Goal: Complete application form

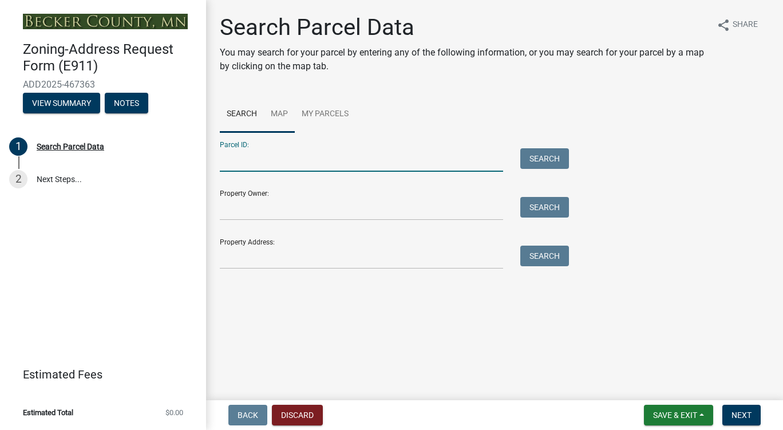
click at [282, 115] on link "Map" at bounding box center [279, 114] width 31 height 37
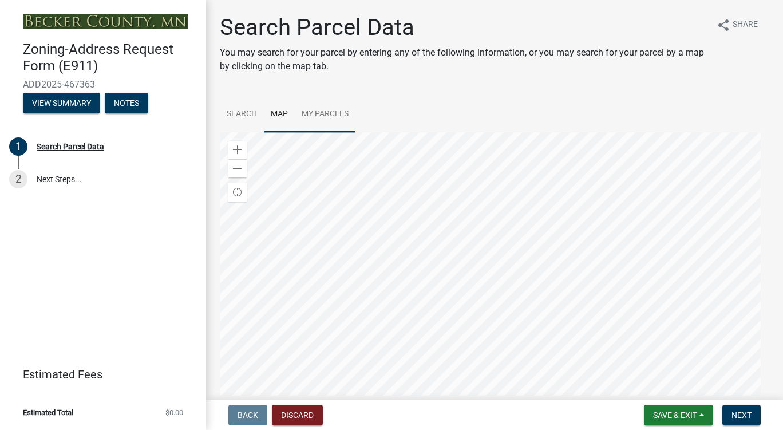
click at [469, 251] on div at bounding box center [495, 275] width 550 height 286
click at [433, 385] on div at bounding box center [495, 275] width 550 height 286
click at [362, 267] on div at bounding box center [495, 275] width 550 height 286
click at [372, 269] on div at bounding box center [495, 275] width 550 height 286
click at [389, 250] on div at bounding box center [495, 275] width 550 height 286
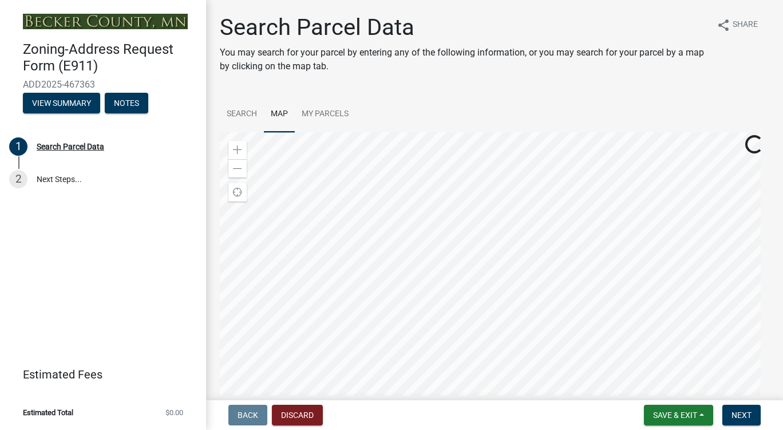
click at [403, 251] on div at bounding box center [495, 275] width 550 height 286
click at [451, 365] on div at bounding box center [495, 275] width 550 height 286
click at [439, 286] on div at bounding box center [495, 275] width 550 height 286
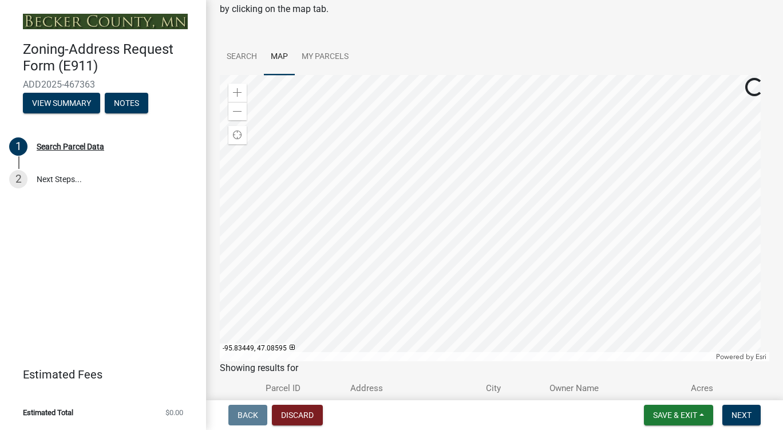
click at [455, 238] on div at bounding box center [495, 218] width 550 height 286
click at [328, 238] on div at bounding box center [495, 218] width 550 height 286
click at [451, 206] on div at bounding box center [495, 218] width 550 height 286
click at [234, 58] on link "Search" at bounding box center [242, 57] width 44 height 37
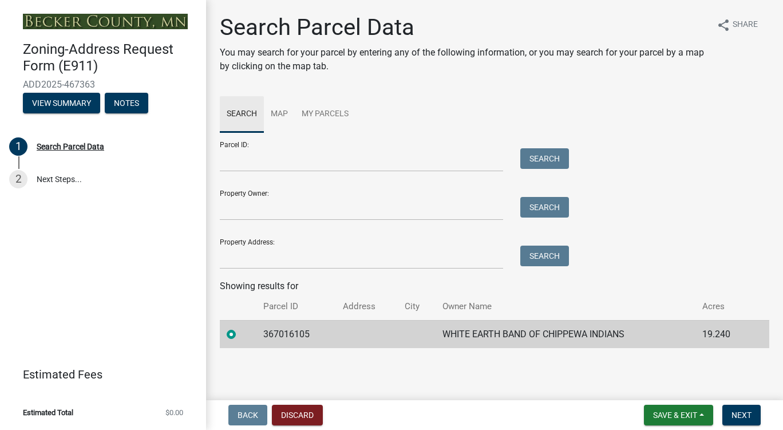
scroll to position [0, 0]
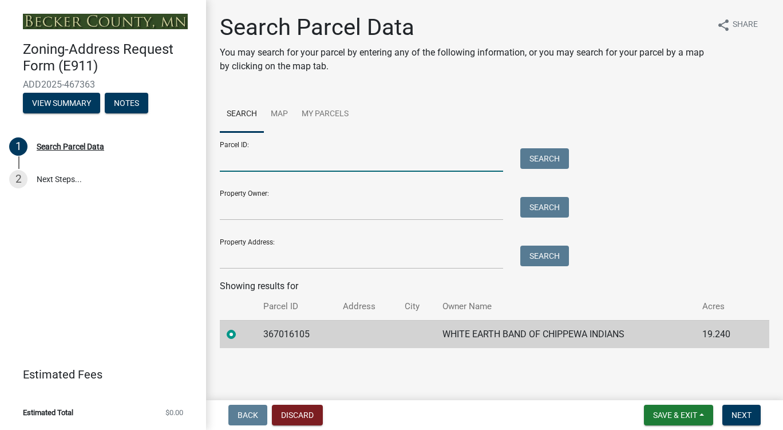
click at [319, 162] on input "Parcel ID:" at bounding box center [361, 159] width 283 height 23
type input "367016110"
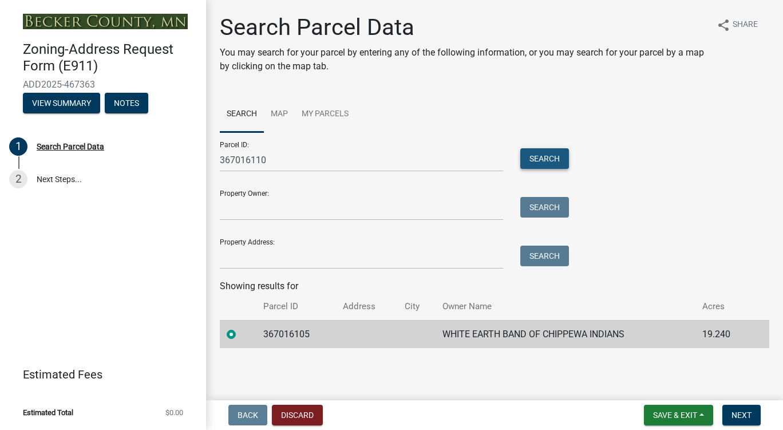
click at [529, 153] on button "Search" at bounding box center [544, 158] width 49 height 21
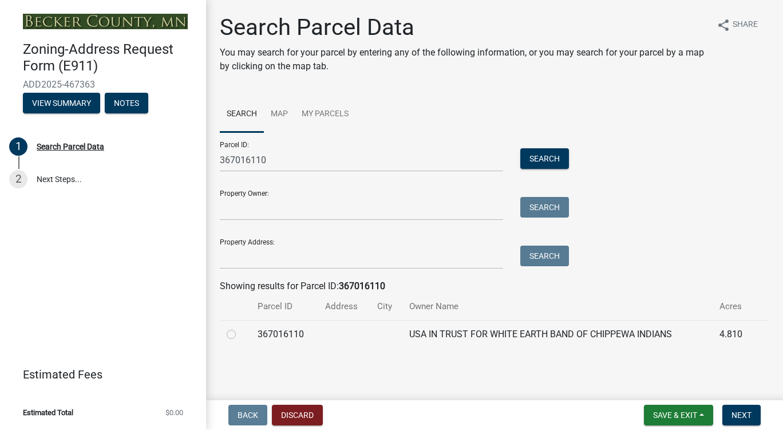
click at [240, 328] on label at bounding box center [240, 328] width 0 height 0
click at [240, 335] on input "radio" at bounding box center [243, 331] width 7 height 7
radio input "true"
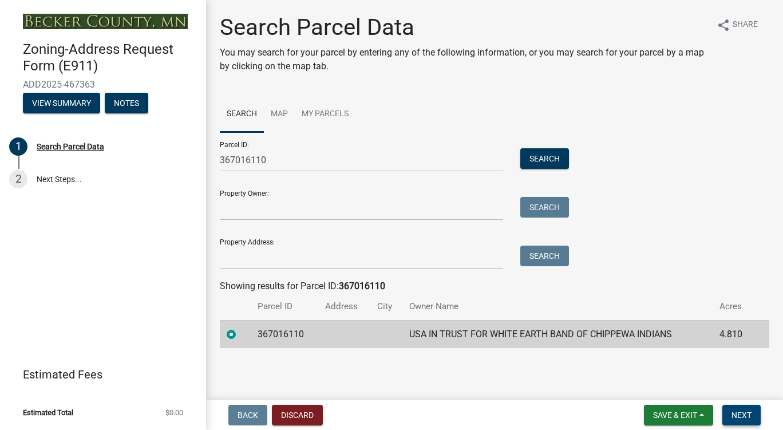
click at [747, 418] on span "Next" at bounding box center [742, 415] width 20 height 9
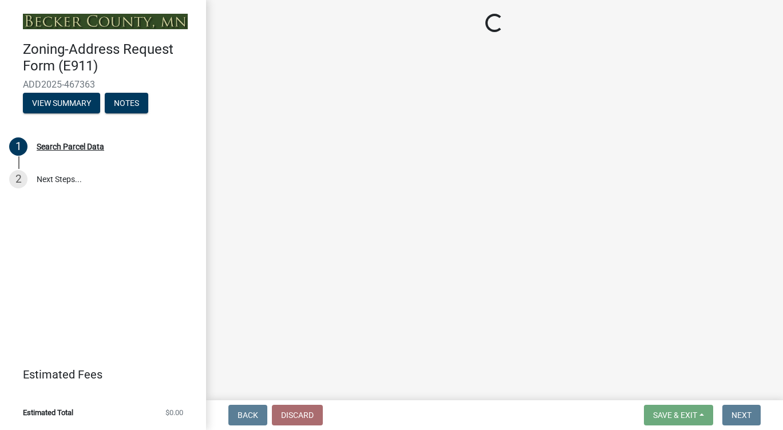
select select "46cbe7a2-a0f9-4dad-9a35-117cd0e9e6f7"
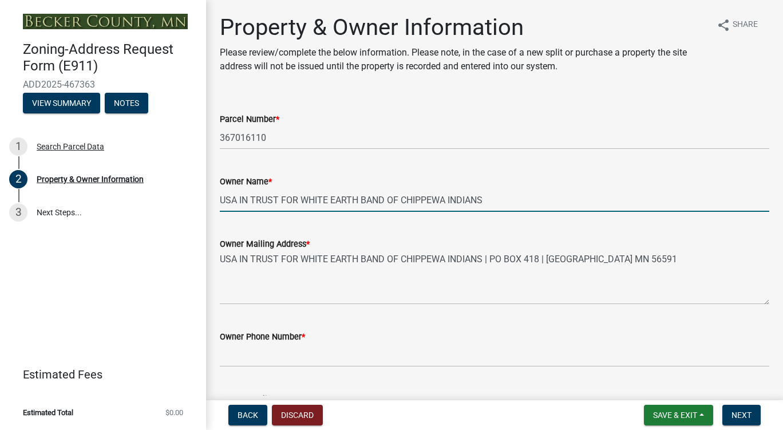
click at [506, 203] on input "USA IN TRUST FOR WHITE EARTH BAND OF CHIPPEWA INDIANS" at bounding box center [495, 199] width 550 height 23
type input "U"
type input "Marlene Bellanger"
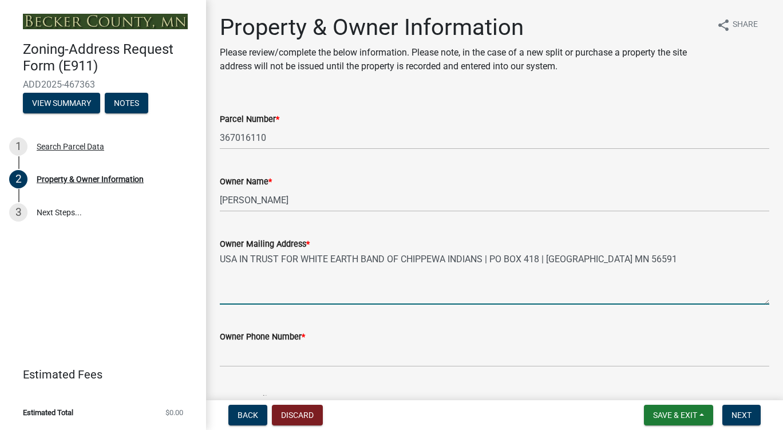
click at [703, 291] on textarea "USA IN TRUST FOR WHITE EARTH BAND OF CHIPPEWA INDIANS | PO BOX 418 | WHITE EART…" at bounding box center [495, 278] width 550 height 54
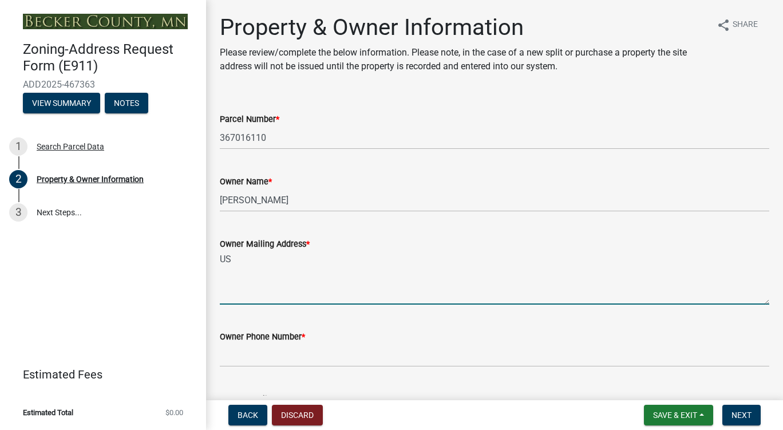
type textarea "U"
click at [348, 259] on textarea "20450 cty hwy 21 lot 10 detroit lakes" at bounding box center [495, 278] width 550 height 54
click at [326, 260] on textarea "20450 cty hwy 21 lot 10 detroit Lakes" at bounding box center [495, 278] width 550 height 54
click at [393, 257] on textarea "20450 cty hwy 21 lot 10 Detroit Lakes" at bounding box center [495, 278] width 550 height 54
type textarea "20450 cty hwy 21 lot 10 Detroit Lakes MN 56501"
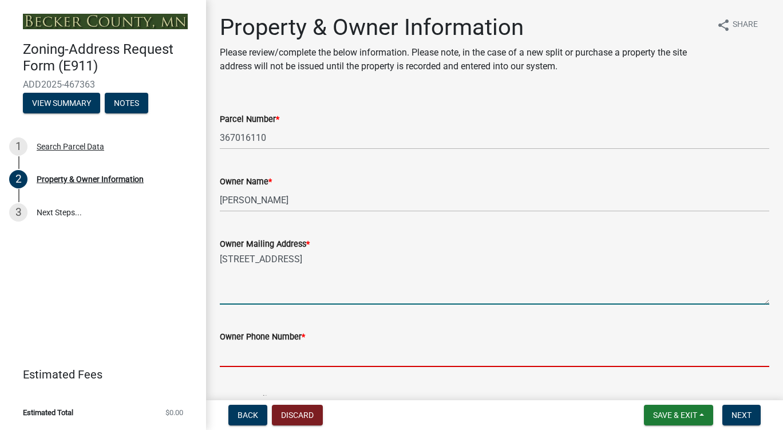
click at [348, 346] on input "Owner Phone Number *" at bounding box center [495, 355] width 550 height 23
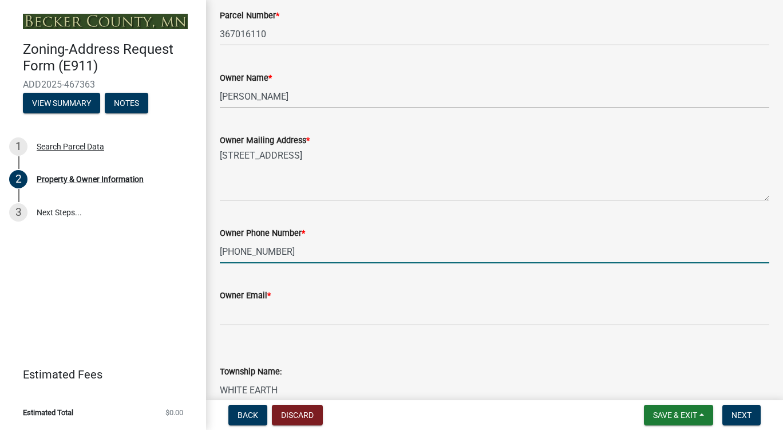
scroll to position [115, 0]
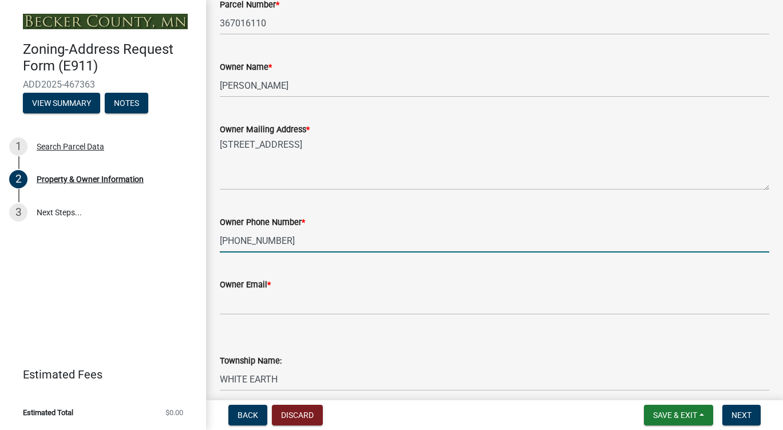
type input "218-849-4467"
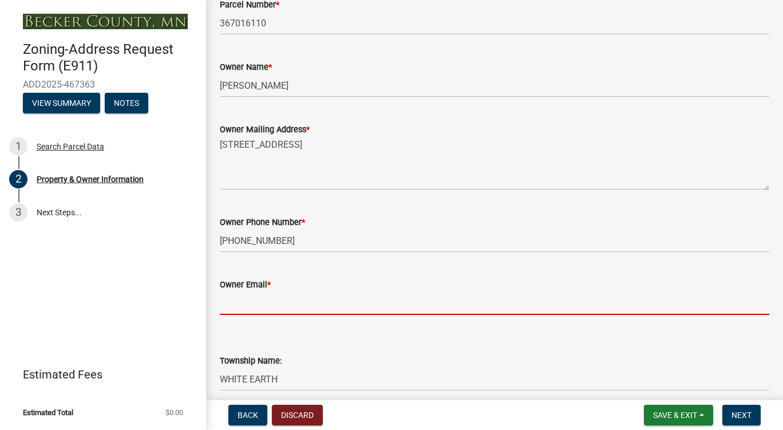
click at [335, 302] on input "Owner Email *" at bounding box center [495, 302] width 550 height 23
type input "marlenebellanger30@gmail.com"
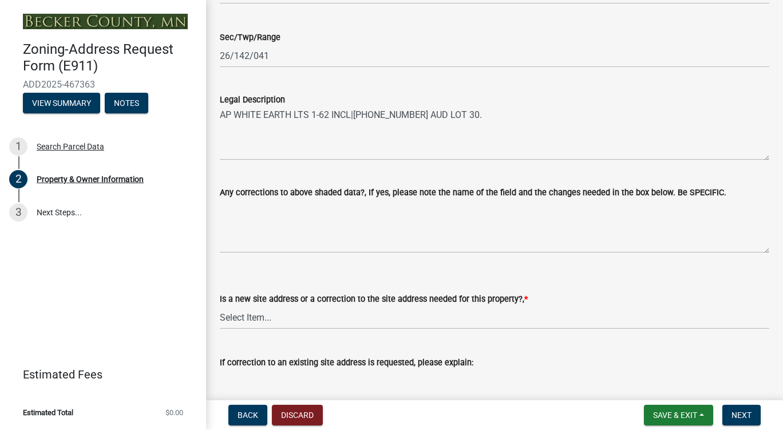
scroll to position [515, 0]
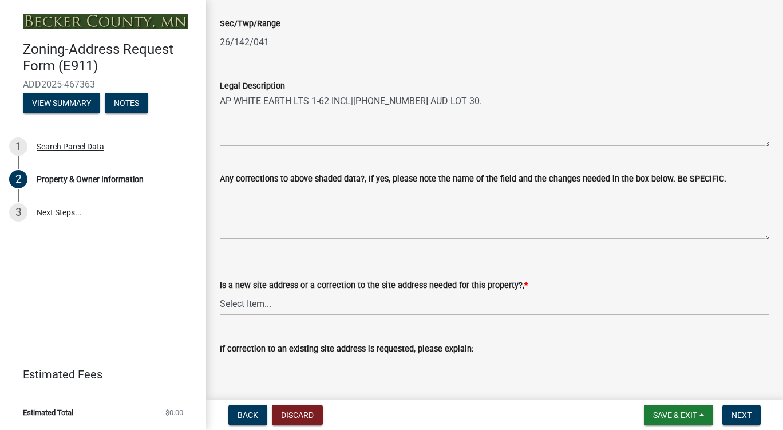
click at [340, 315] on select "Select Item... New Site Address Needed Correction to Site Address Needed I alre…" at bounding box center [495, 303] width 550 height 23
click at [220, 292] on select "Select Item... New Site Address Needed Correction to Site Address Needed I alre…" at bounding box center [495, 303] width 550 height 23
select select "089283cf-a855-4b61-bd43-ab3cb6f1e684"
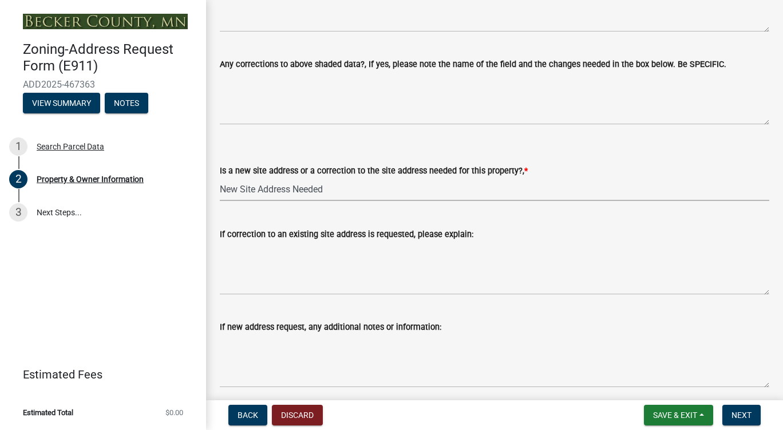
scroll to position [712, 0]
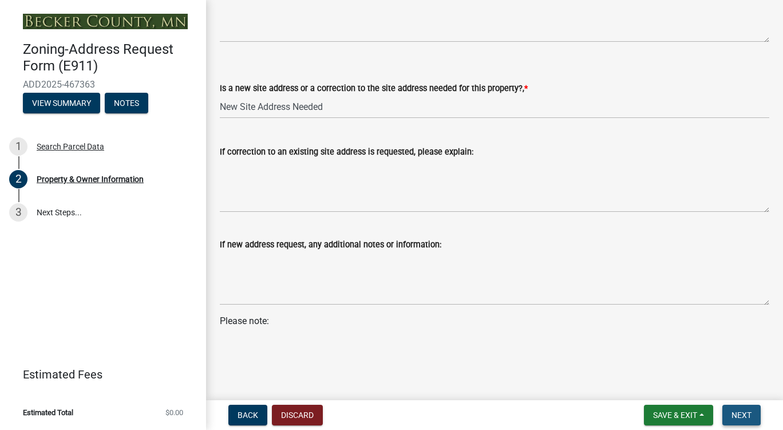
click at [748, 407] on button "Next" at bounding box center [742, 415] width 38 height 21
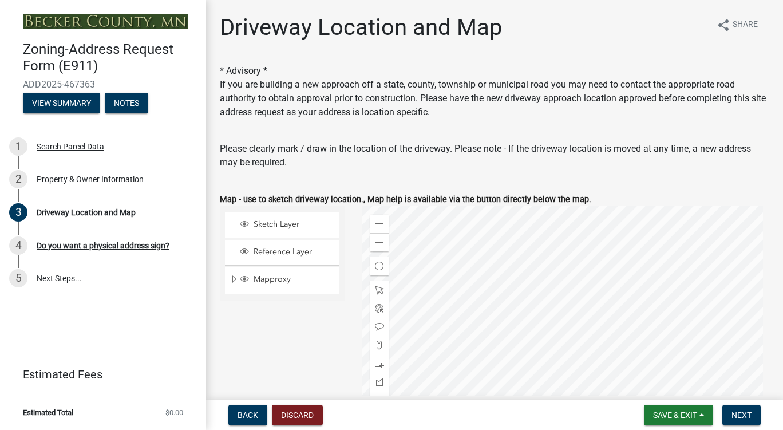
scroll to position [57, 0]
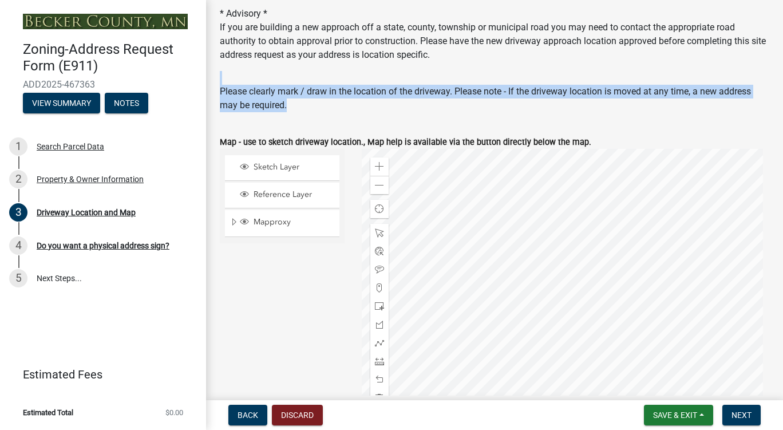
drag, startPoint x: 605, startPoint y: 114, endPoint x: 612, endPoint y: 61, distance: 53.1
click at [612, 61] on wm-data-entity-input-list "* Advisory * If you are building a new approach off a state, county, township o…" at bounding box center [495, 423] width 550 height 833
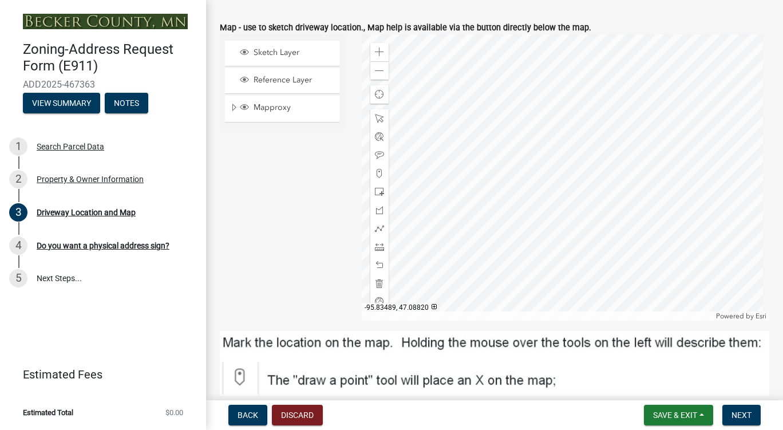
scroll to position [115, 0]
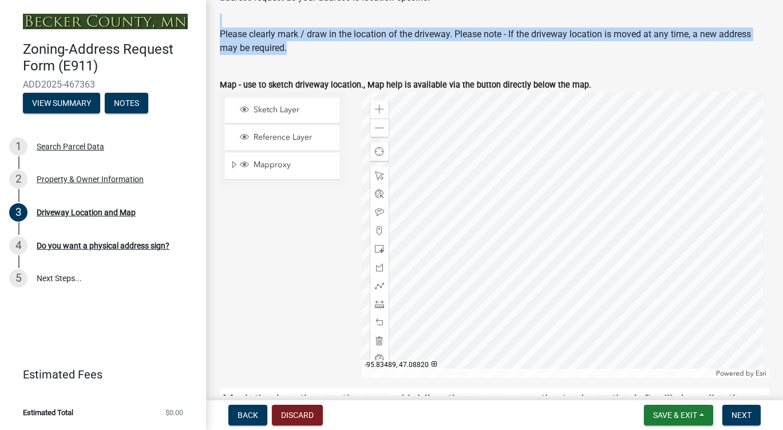
click at [601, 49] on div "Please clearly mark / draw in the location of the driveway. Please note - If th…" at bounding box center [495, 40] width 550 height 27
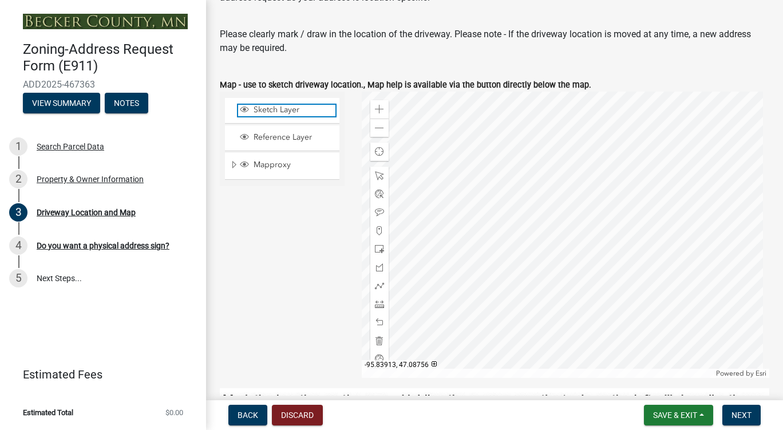
click at [310, 113] on span "Sketch Layer" at bounding box center [293, 110] width 85 height 10
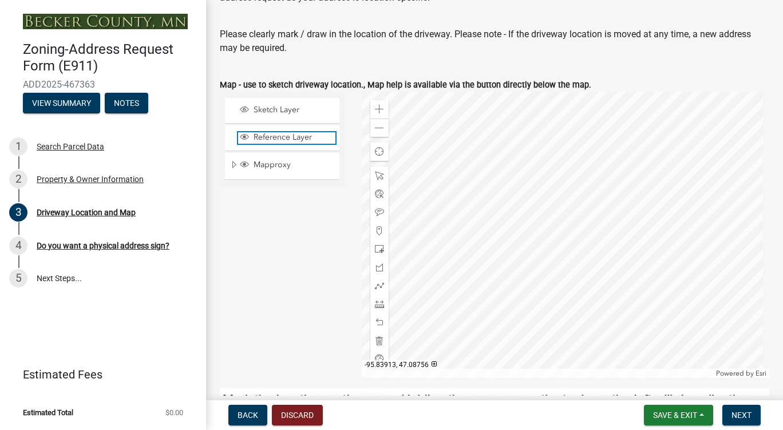
click at [310, 136] on span "Reference Layer" at bounding box center [293, 137] width 85 height 10
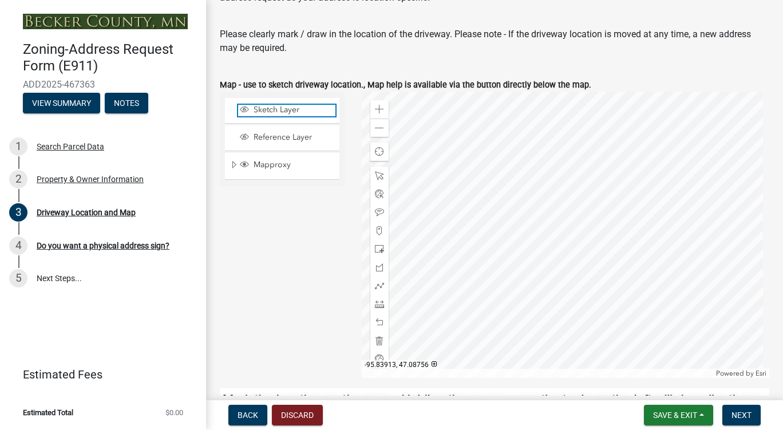
click at [299, 111] on span "Sketch Layer" at bounding box center [293, 110] width 85 height 10
click at [574, 223] on div at bounding box center [566, 235] width 408 height 286
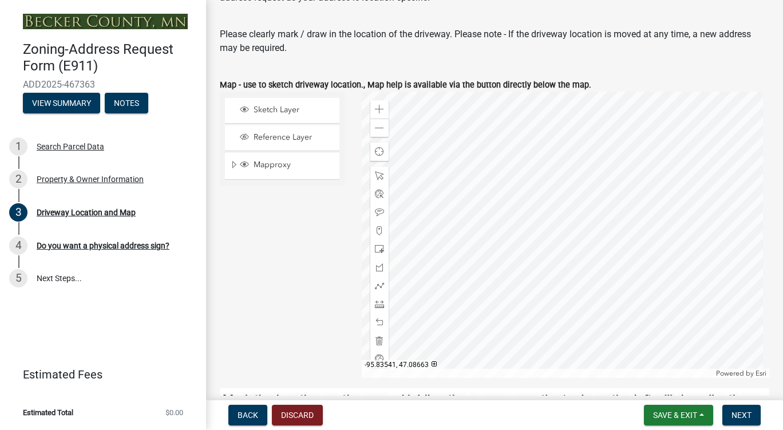
click at [574, 223] on div at bounding box center [566, 235] width 408 height 286
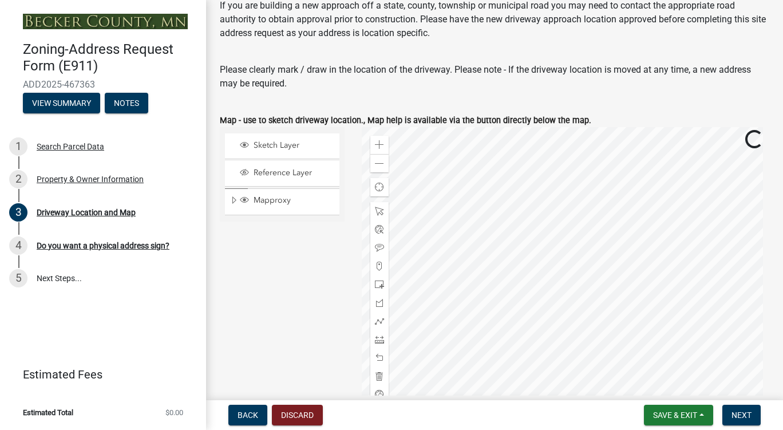
scroll to position [57, 0]
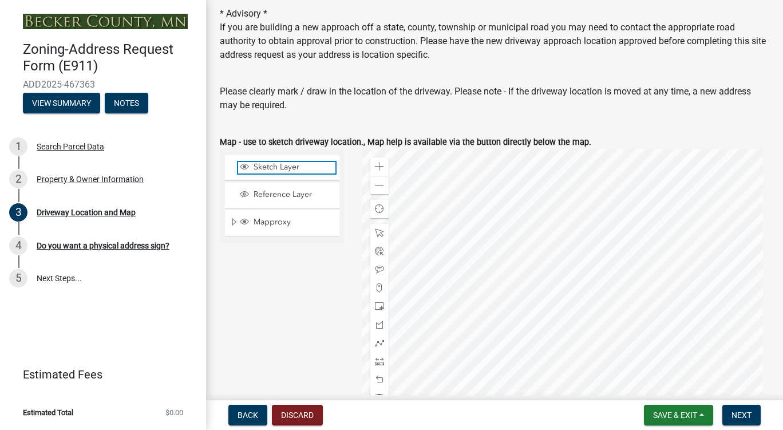
click at [293, 165] on span "Sketch Layer" at bounding box center [293, 167] width 85 height 10
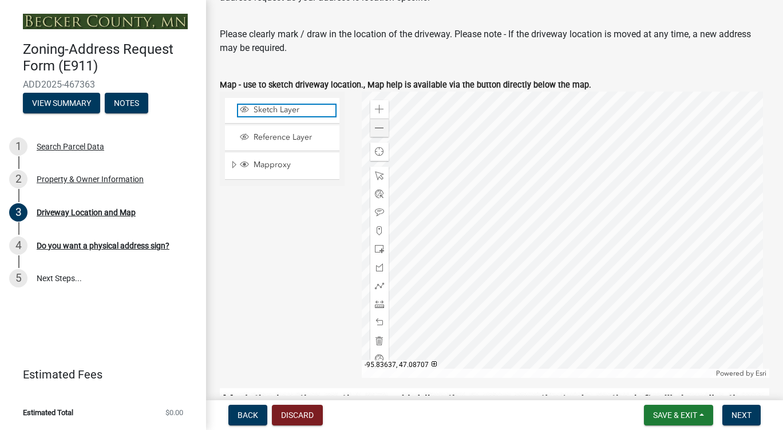
scroll to position [172, 0]
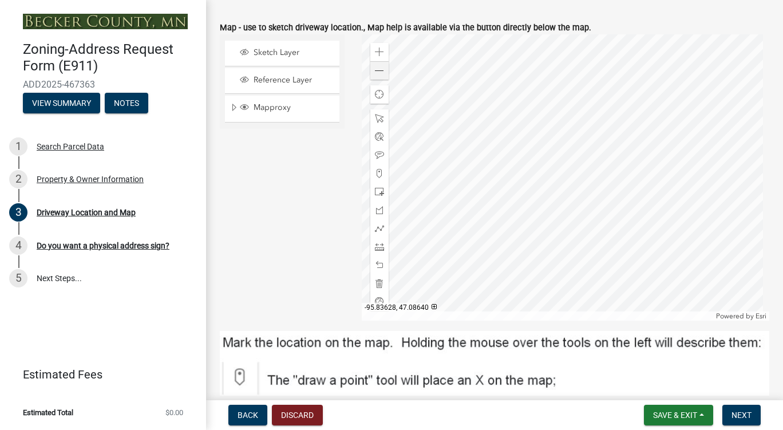
click at [488, 200] on div at bounding box center [566, 177] width 408 height 286
click at [254, 409] on button "Back" at bounding box center [247, 415] width 39 height 21
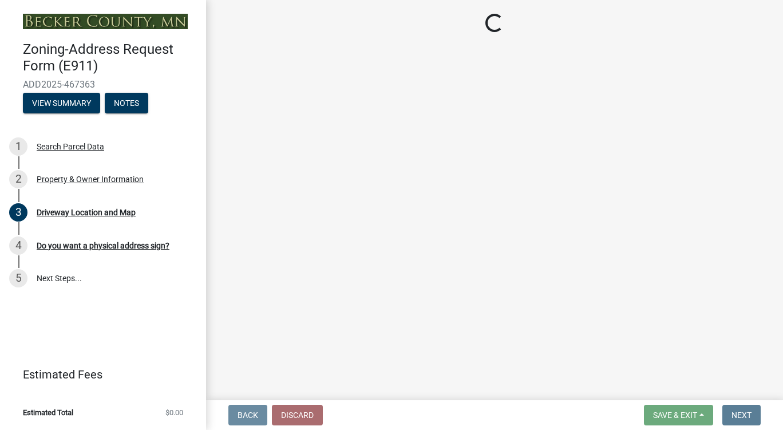
scroll to position [0, 0]
select select "46cbe7a2-a0f9-4dad-9a35-117cd0e9e6f7"
select select "089283cf-a855-4b61-bd43-ab3cb6f1e684"
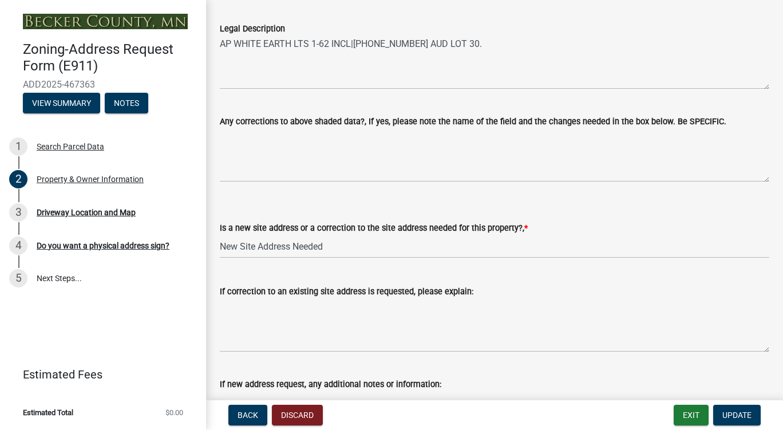
scroll to position [630, 0]
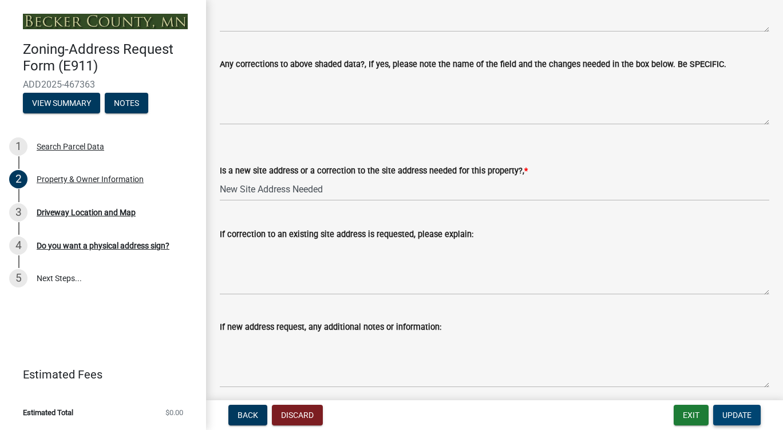
click at [732, 414] on span "Update" at bounding box center [737, 415] width 29 height 9
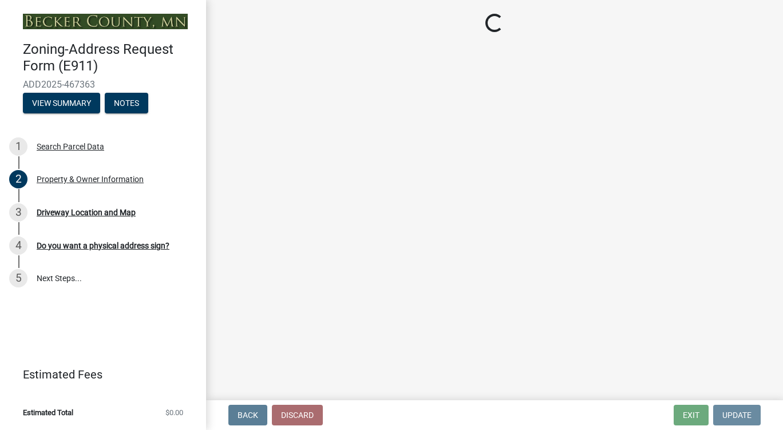
scroll to position [0, 0]
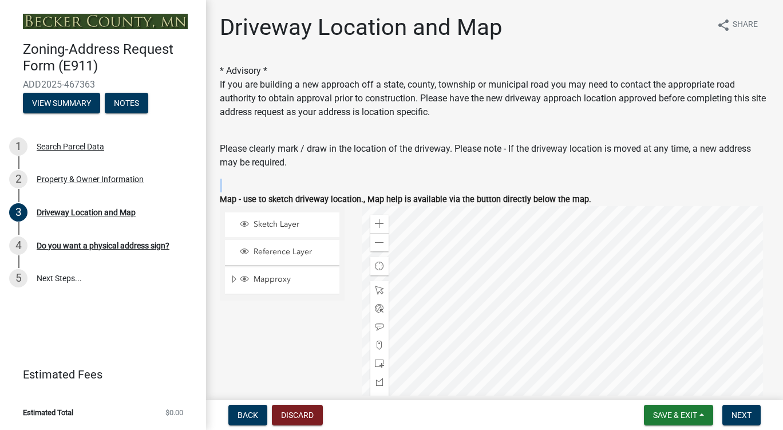
drag, startPoint x: 575, startPoint y: 179, endPoint x: 575, endPoint y: 161, distance: 17.7
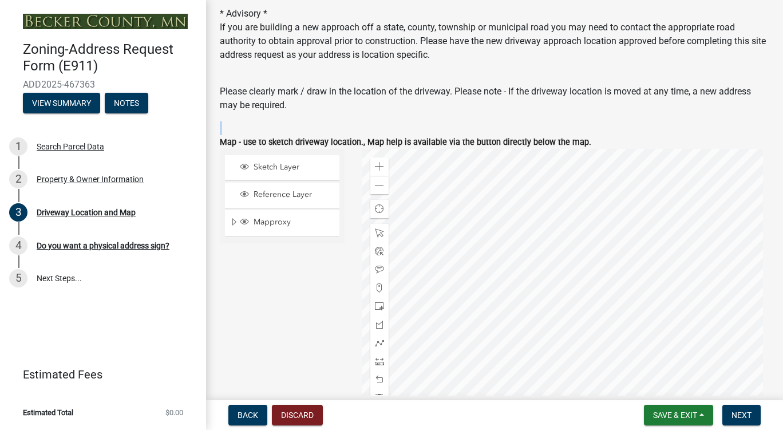
scroll to position [115, 0]
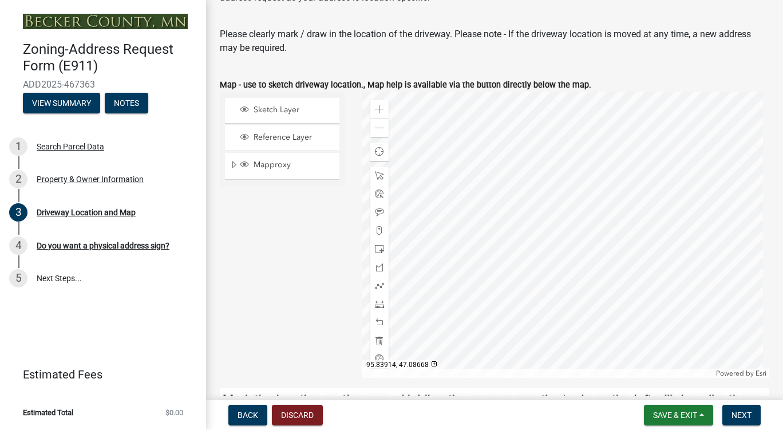
drag, startPoint x: 328, startPoint y: 214, endPoint x: 327, endPoint y: 201, distance: 13.2
click at [327, 201] on div "Sketch Layer Reference Layer Mapproxy Roads Parcels Lakes Towns Sections Townsh…" at bounding box center [282, 235] width 142 height 286
click at [499, 252] on div at bounding box center [566, 235] width 408 height 286
click at [557, 256] on div at bounding box center [566, 235] width 408 height 286
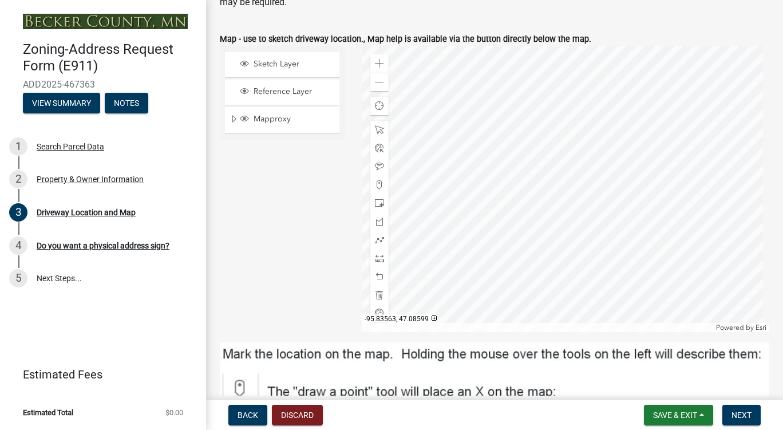
scroll to position [172, 0]
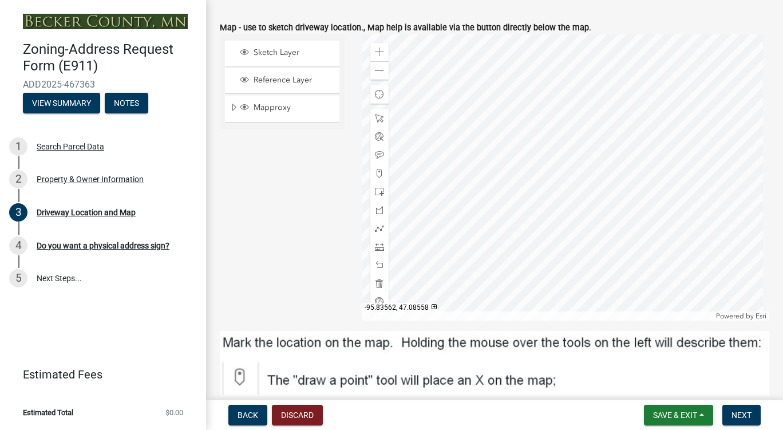
click at [528, 278] on div at bounding box center [566, 177] width 408 height 286
click at [527, 214] on div at bounding box center [566, 177] width 408 height 286
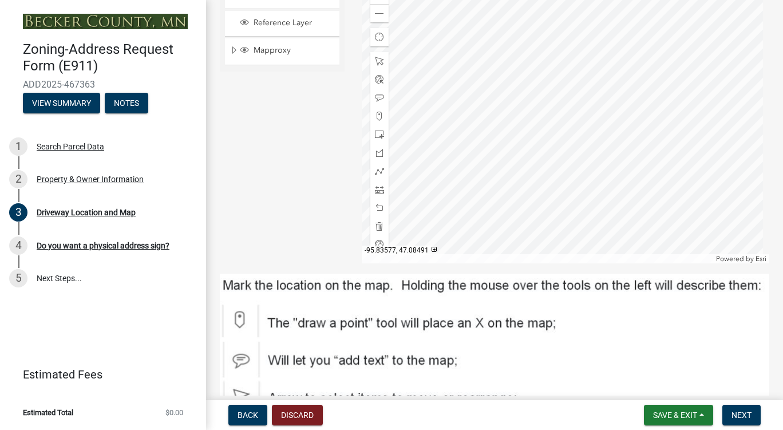
click at [519, 212] on div at bounding box center [566, 120] width 408 height 286
click at [554, 137] on div at bounding box center [566, 120] width 408 height 286
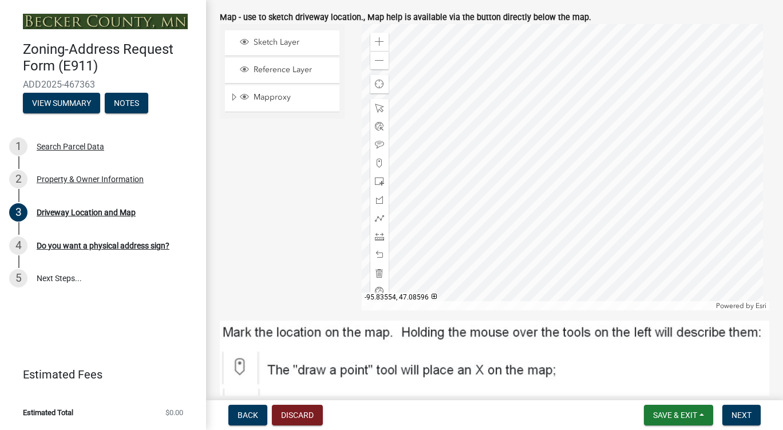
scroll to position [172, 0]
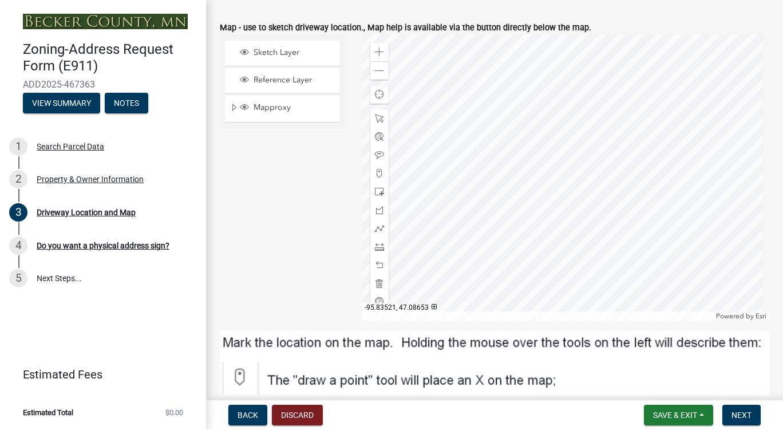
click at [545, 169] on div at bounding box center [566, 177] width 408 height 286
click at [545, 146] on div at bounding box center [566, 177] width 408 height 286
click at [546, 183] on div at bounding box center [566, 177] width 408 height 286
click at [519, 188] on div at bounding box center [566, 177] width 408 height 286
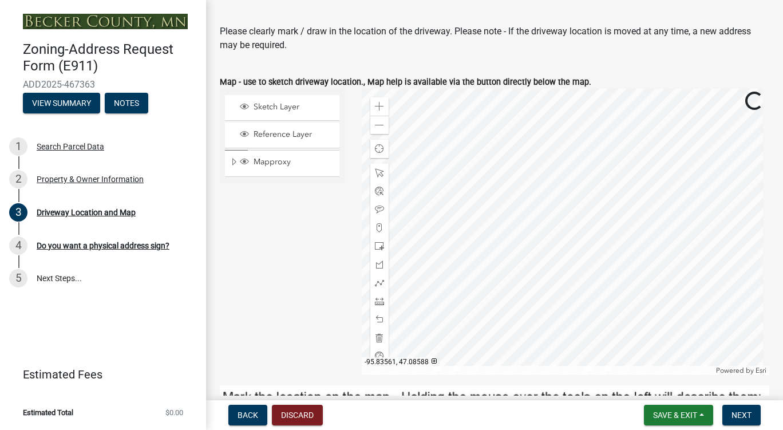
scroll to position [115, 0]
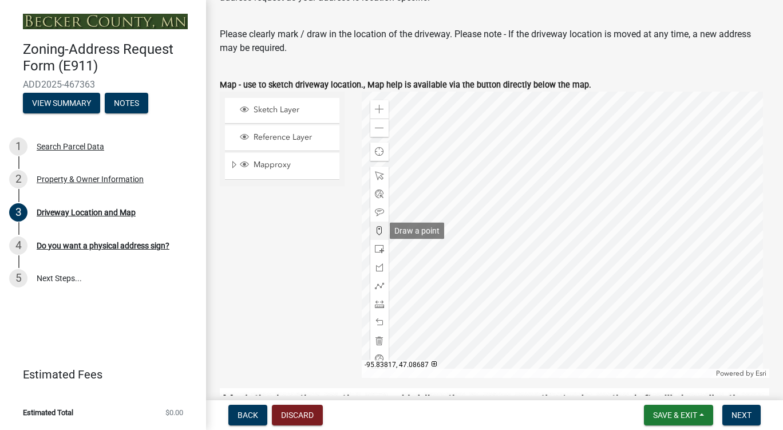
click at [376, 226] on div at bounding box center [379, 231] width 18 height 18
click at [515, 243] on div at bounding box center [566, 235] width 408 height 286
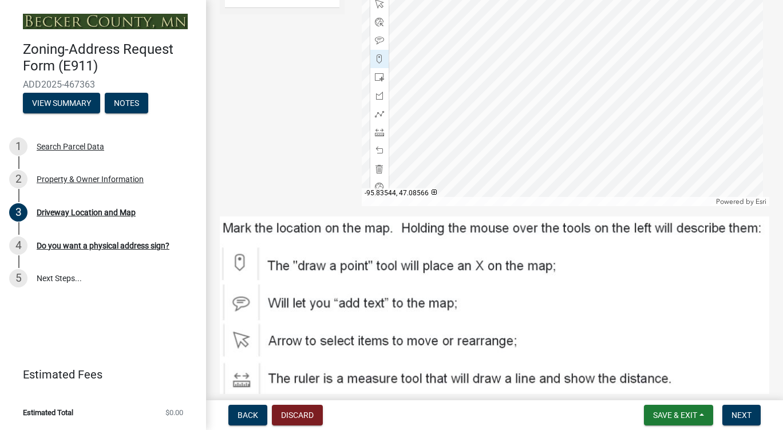
scroll to position [229, 0]
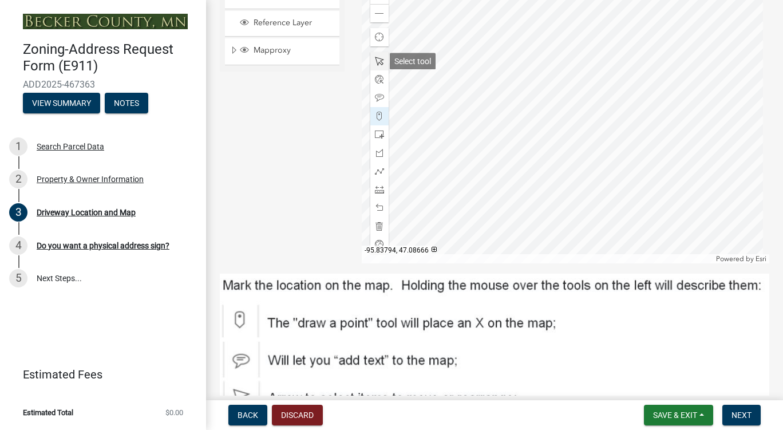
click at [376, 62] on span at bounding box center [379, 61] width 9 height 9
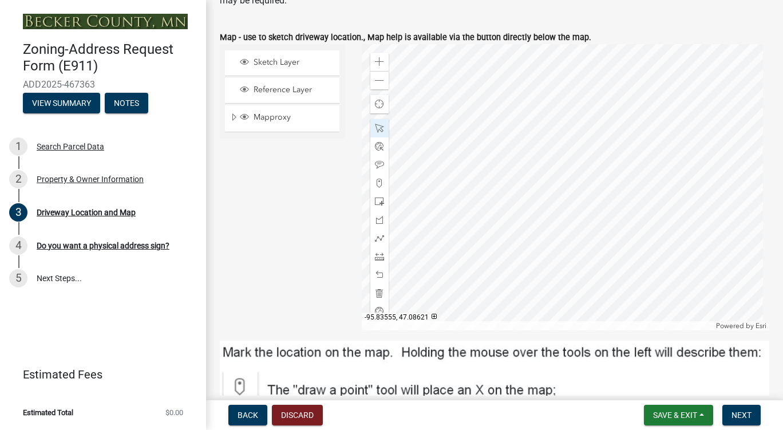
scroll to position [172, 0]
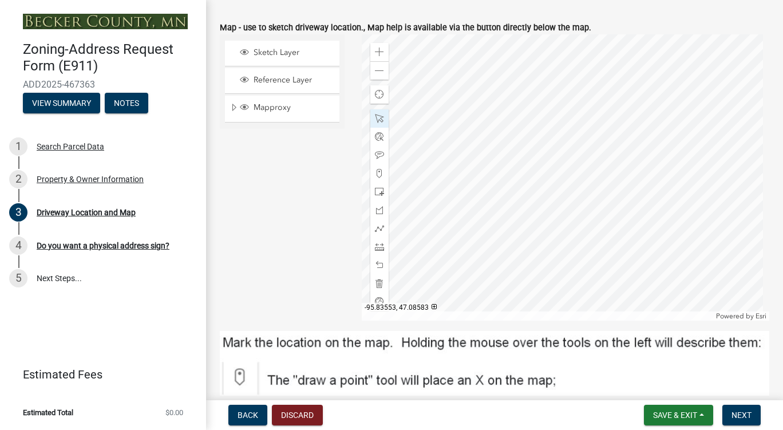
click at [520, 194] on div at bounding box center [566, 177] width 408 height 286
click at [739, 419] on span "Next" at bounding box center [742, 415] width 20 height 9
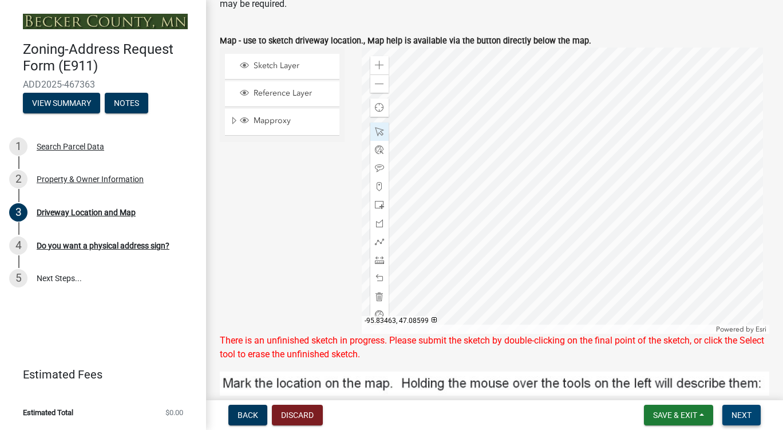
scroll to position [156, 0]
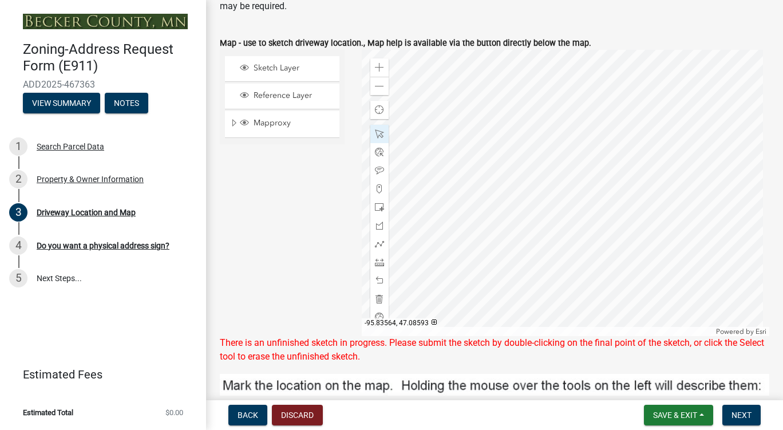
click at [493, 171] on div at bounding box center [566, 193] width 408 height 286
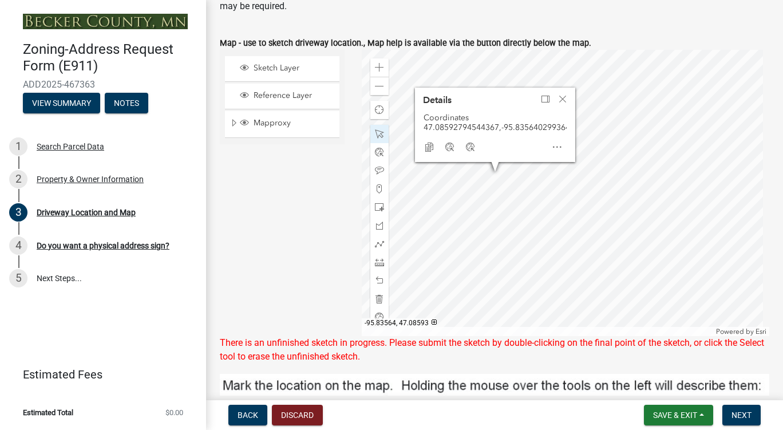
click at [493, 171] on div at bounding box center [566, 193] width 408 height 286
click at [472, 202] on div at bounding box center [566, 193] width 408 height 286
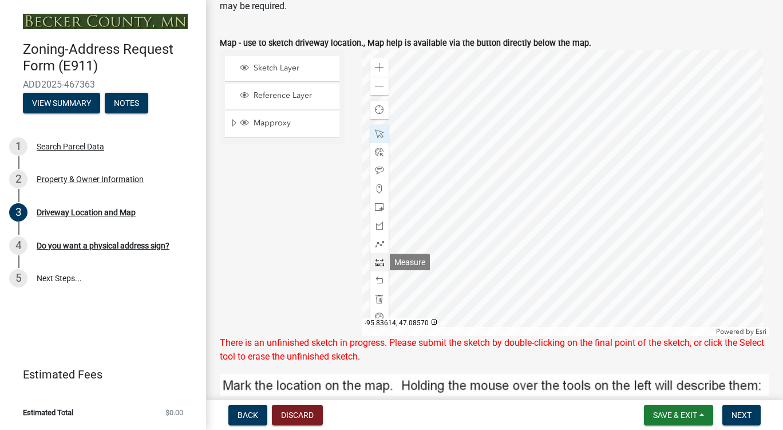
click at [375, 261] on span at bounding box center [379, 262] width 9 height 9
click at [474, 181] on div at bounding box center [566, 193] width 408 height 286
click at [476, 185] on div at bounding box center [566, 193] width 408 height 286
click at [377, 277] on span at bounding box center [379, 280] width 9 height 9
click at [471, 177] on div at bounding box center [566, 193] width 408 height 286
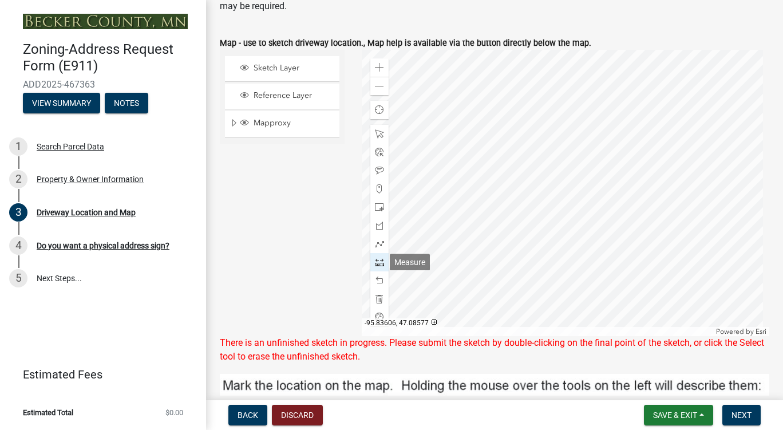
click at [377, 259] on span at bounding box center [379, 262] width 9 height 9
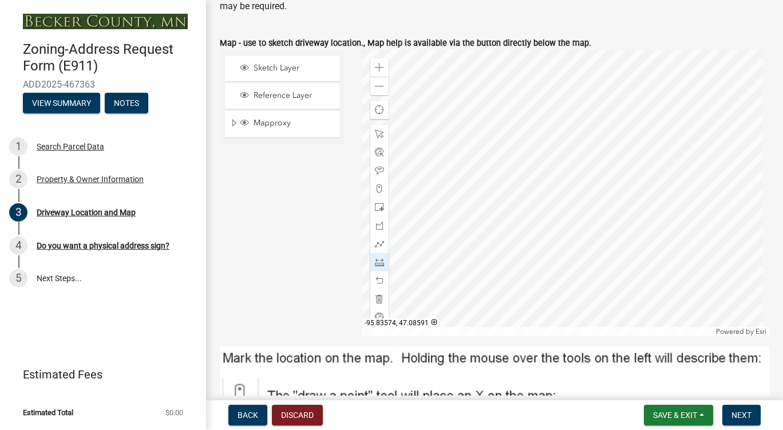
click at [472, 179] on div at bounding box center [566, 193] width 408 height 286
click at [521, 168] on div at bounding box center [566, 193] width 408 height 286
click at [522, 168] on div at bounding box center [566, 193] width 408 height 286
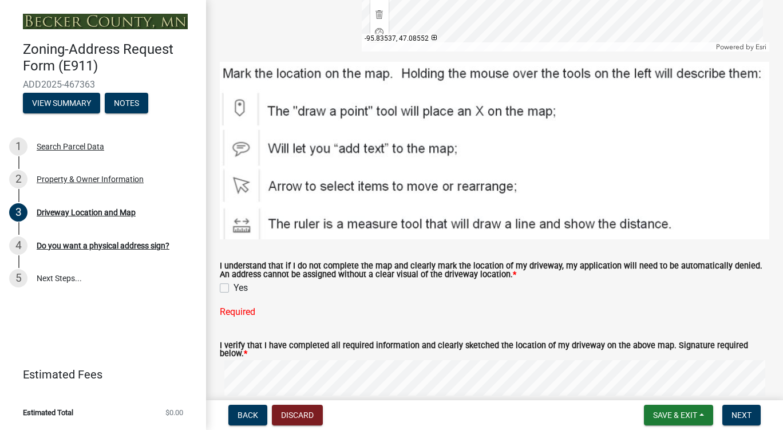
scroll to position [443, 0]
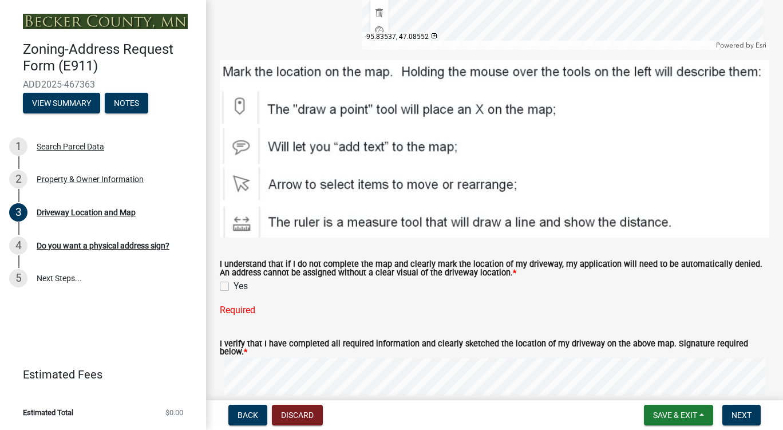
click at [234, 282] on label "Yes" at bounding box center [241, 286] width 14 height 14
click at [234, 282] on input "Yes" at bounding box center [237, 282] width 7 height 7
checkbox input "true"
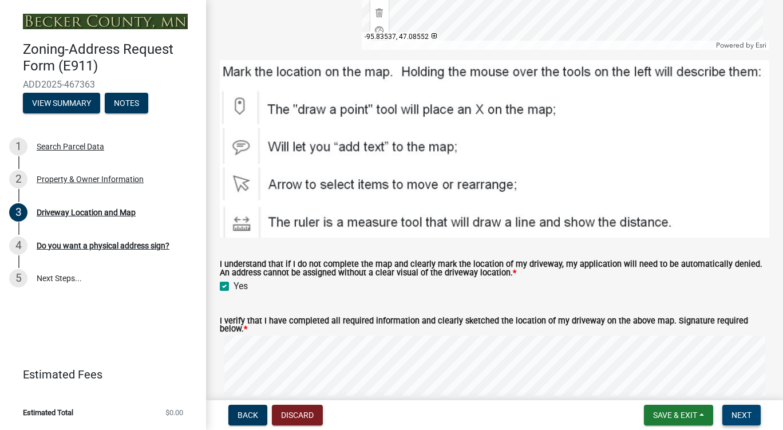
click at [742, 415] on span "Next" at bounding box center [742, 415] width 20 height 9
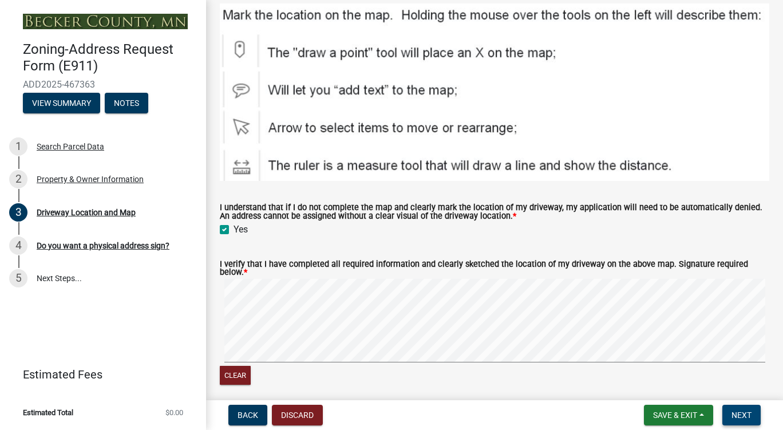
scroll to position [500, 0]
click at [748, 412] on span "Next" at bounding box center [742, 415] width 20 height 9
click at [236, 365] on button "Clear" at bounding box center [235, 374] width 31 height 19
click at [238, 368] on button "Clear" at bounding box center [235, 374] width 31 height 19
click at [745, 413] on span "Next" at bounding box center [742, 415] width 20 height 9
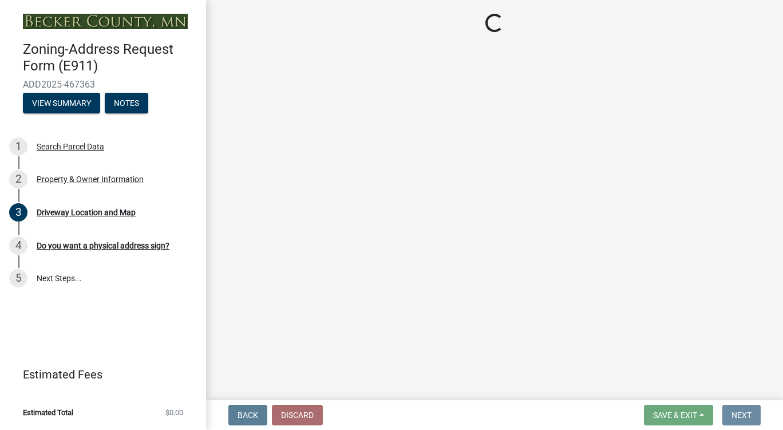
scroll to position [0, 0]
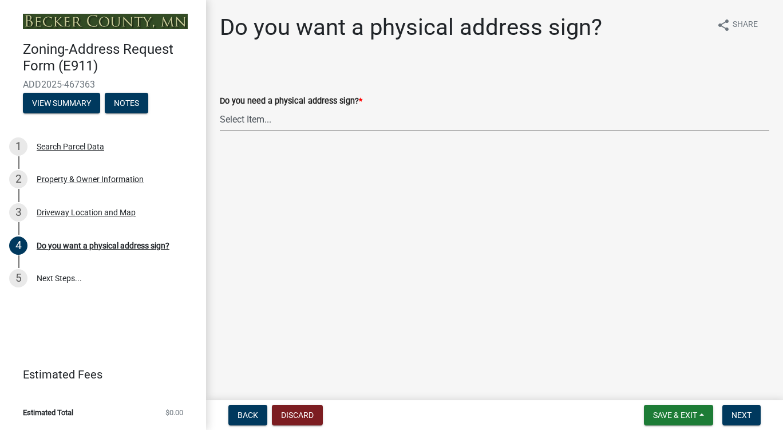
click at [259, 113] on select "Select Item... No sign needed. Please just email me my new address. Yes, I need…" at bounding box center [495, 119] width 550 height 23
click at [220, 108] on select "Select Item... No sign needed. Please just email me my new address. Yes, I need…" at bounding box center [495, 119] width 550 height 23
select select "e0d83106-b8a0-4213-8b37-9ca0094bb326"
click at [739, 417] on span "Next" at bounding box center [742, 415] width 20 height 9
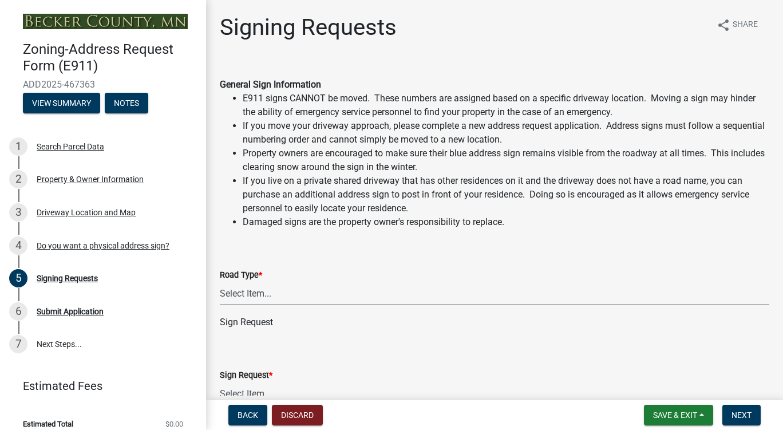
click at [269, 294] on select "Select Item... Private Easement Public / Township County State 4 Lane Highway" at bounding box center [495, 293] width 550 height 23
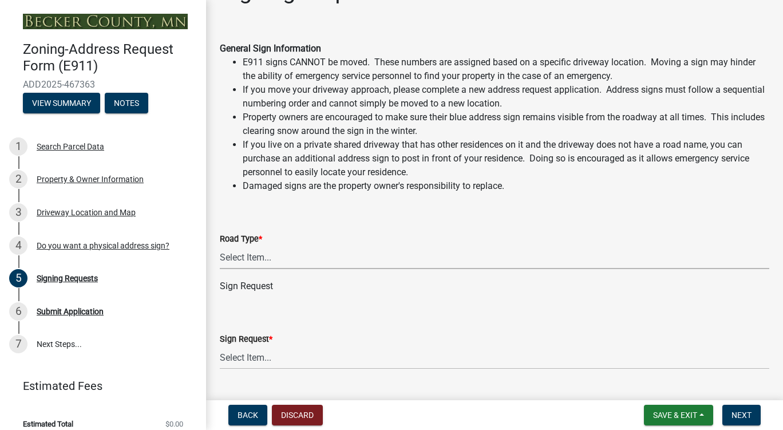
scroll to position [57, 0]
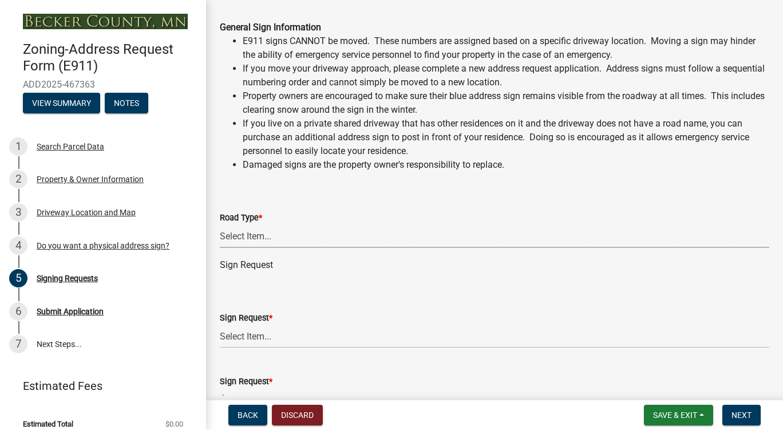
click at [250, 236] on select "Select Item... Private Easement Public / Township County State 4 Lane Highway" at bounding box center [495, 235] width 550 height 23
click at [220, 224] on select "Select Item... Private Easement Public / Township County State 4 Lane Highway" at bounding box center [495, 235] width 550 height 23
select select "760fcb49-d2e5-46dc-9698-fa85ee8719bd"
click at [257, 335] on select "Select Item... $12 - I only need a post (no sign or installation). $25 - I only…" at bounding box center [495, 336] width 550 height 23
click at [257, 336] on select "Select Item... $12 - I only need a post (no sign or installation). $25 - I only…" at bounding box center [495, 336] width 550 height 23
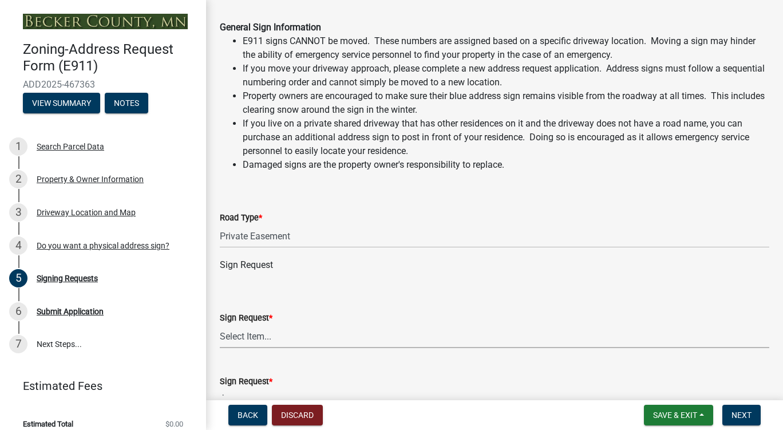
click at [257, 336] on select "Select Item... $12 - I only need a post (no sign or installation). $25 - I only…" at bounding box center [495, 336] width 550 height 23
click at [220, 325] on select "Select Item... $12 - I only need a post (no sign or installation). $25 - I only…" at bounding box center [495, 336] width 550 height 23
select select "9be1d10c-73ea-4d51-99c5-7418e6c4c8e0"
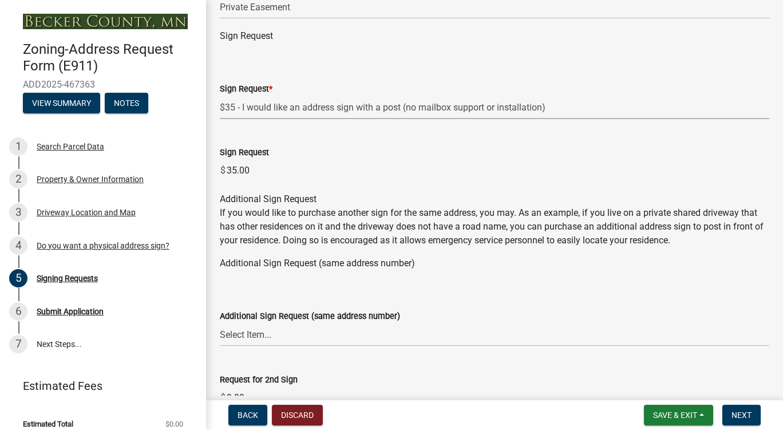
scroll to position [344, 0]
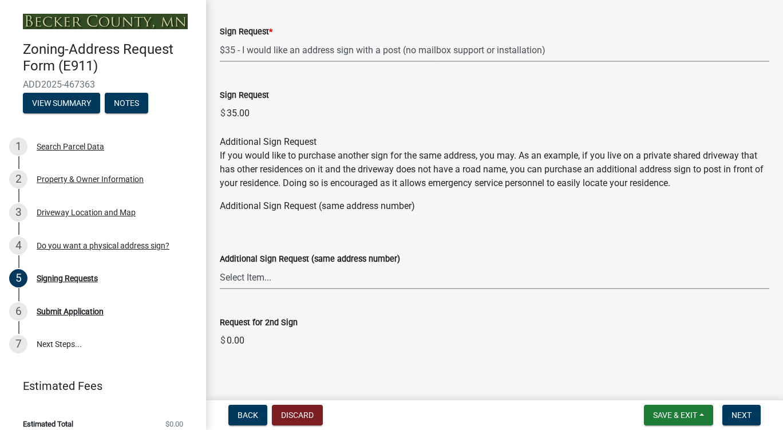
click at [239, 281] on select "Select Item... $25 - I would like an additional address sign for the same addre…" at bounding box center [495, 277] width 550 height 23
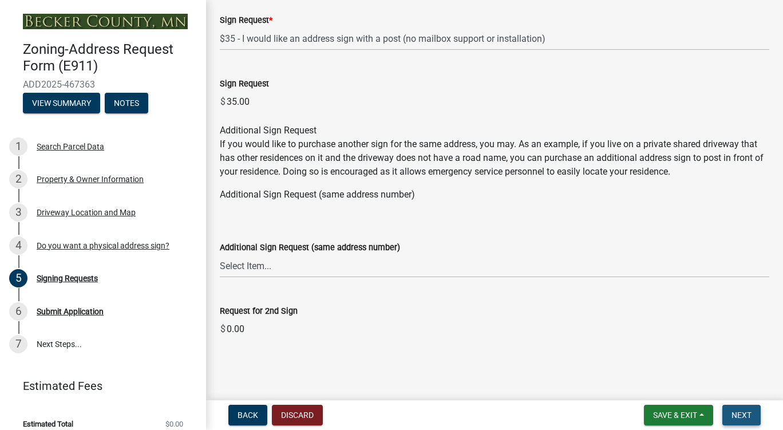
click at [752, 410] on button "Next" at bounding box center [742, 415] width 38 height 21
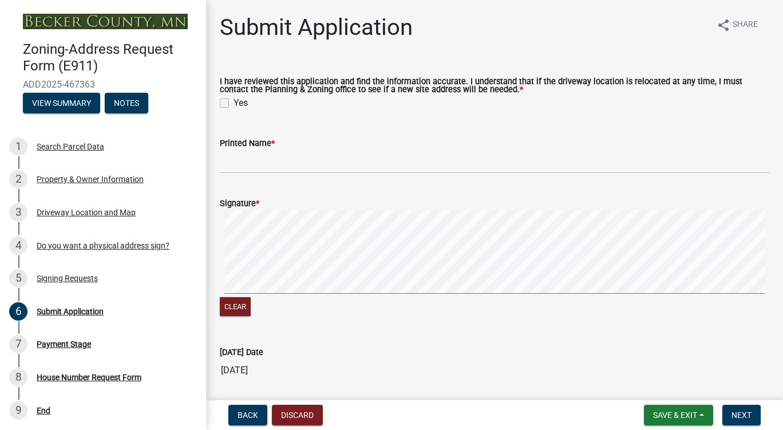
click at [234, 102] on label "Yes" at bounding box center [241, 103] width 14 height 14
click at [234, 102] on input "Yes" at bounding box center [237, 99] width 7 height 7
checkbox input "true"
click at [270, 161] on input "Printed Name *" at bounding box center [495, 161] width 550 height 23
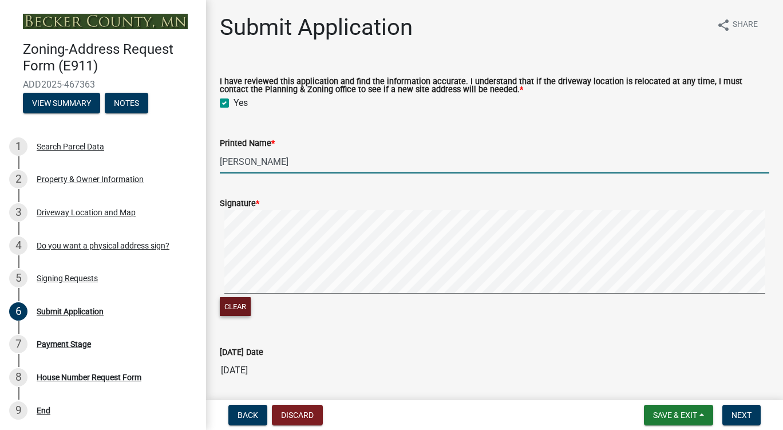
type input "Marlene Bellanger"
click at [250, 304] on button "Clear" at bounding box center [235, 306] width 31 height 19
click at [242, 302] on button "Clear" at bounding box center [235, 306] width 31 height 19
click at [240, 303] on button "Clear" at bounding box center [235, 306] width 31 height 19
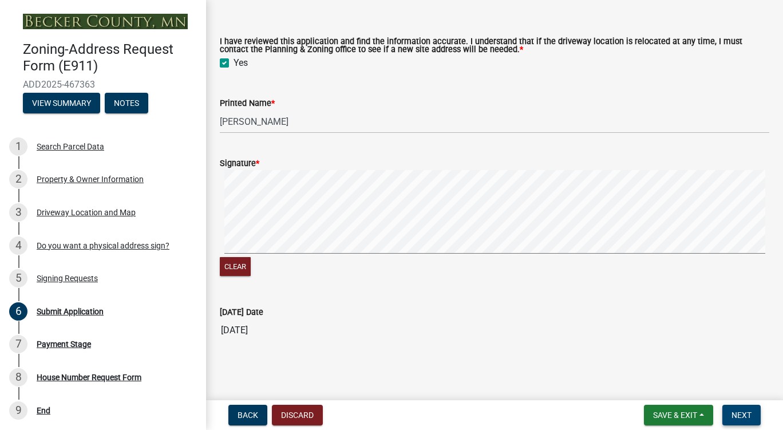
click at [745, 414] on span "Next" at bounding box center [742, 415] width 20 height 9
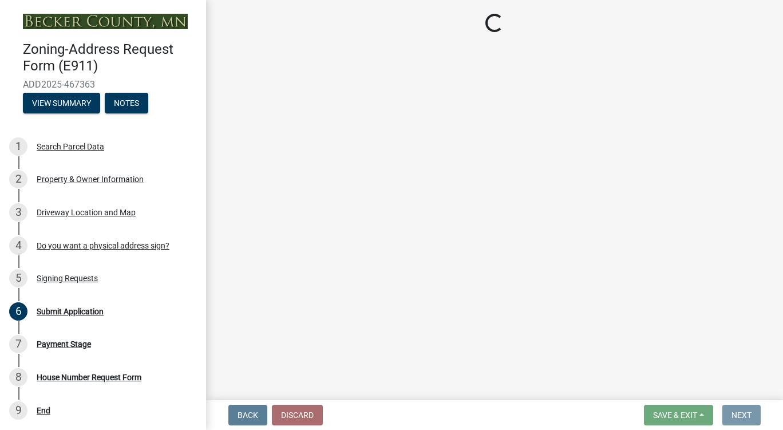
scroll to position [0, 0]
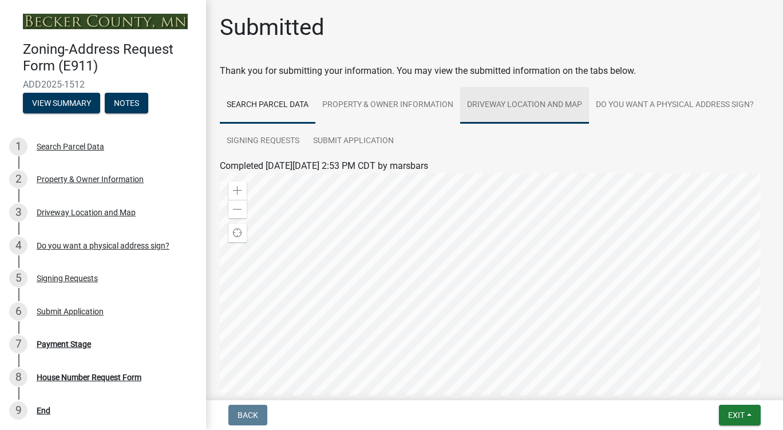
click at [502, 105] on link "Driveway Location and Map" at bounding box center [524, 105] width 129 height 37
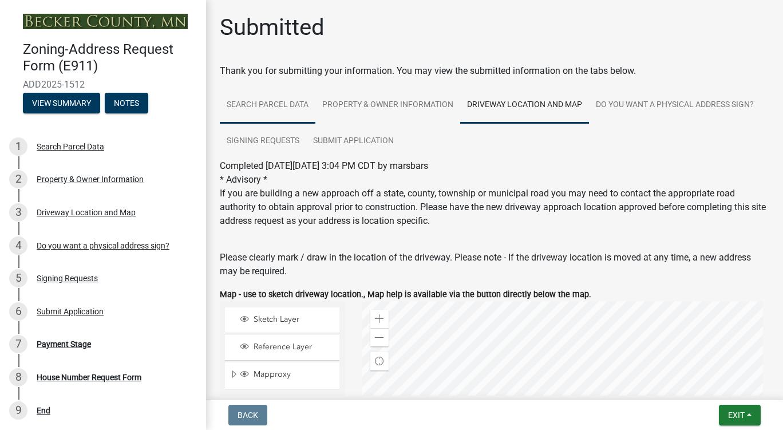
click at [265, 96] on link "Search Parcel Data" at bounding box center [268, 105] width 96 height 37
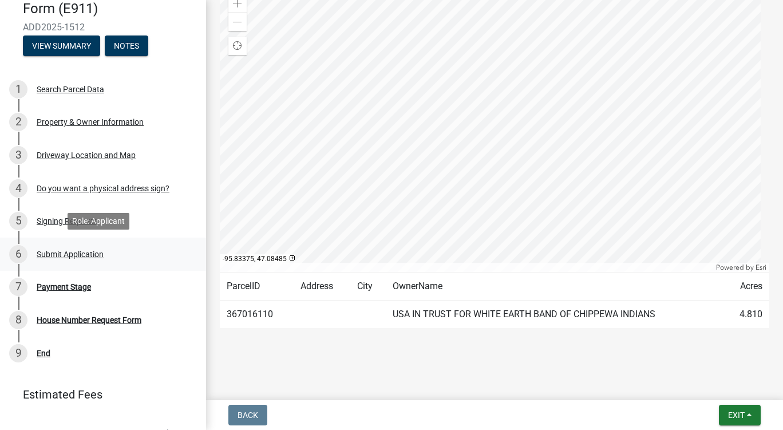
scroll to position [103, 0]
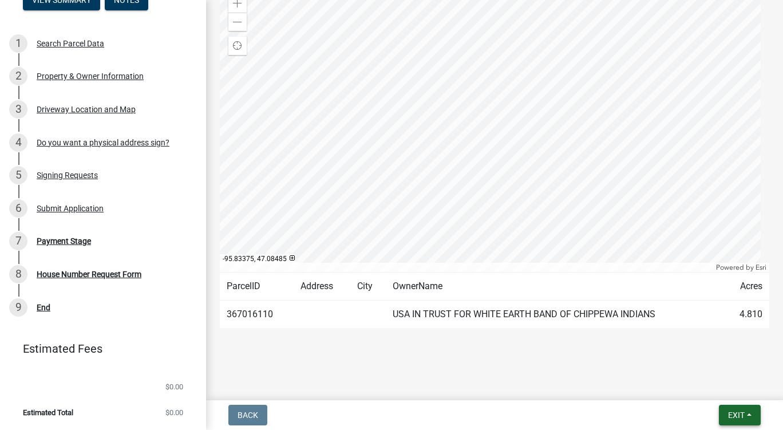
click at [744, 412] on span "Exit" at bounding box center [736, 415] width 17 height 9
click at [521, 364] on main "Submitted Thank you for submitting your information. You may view the submitted…" at bounding box center [494, 198] width 577 height 396
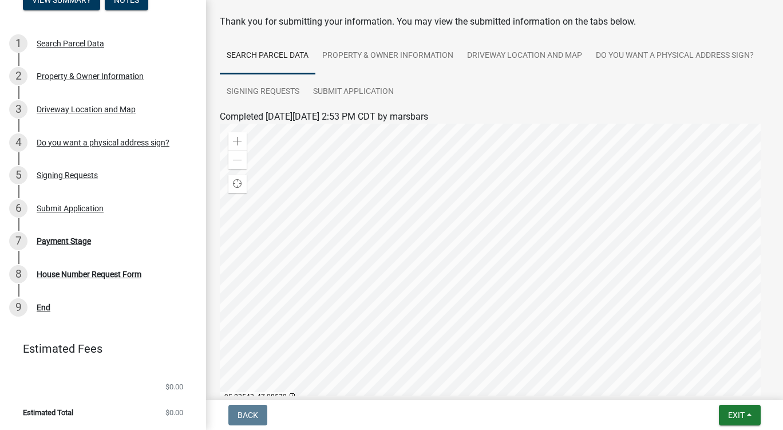
scroll to position [15, 0]
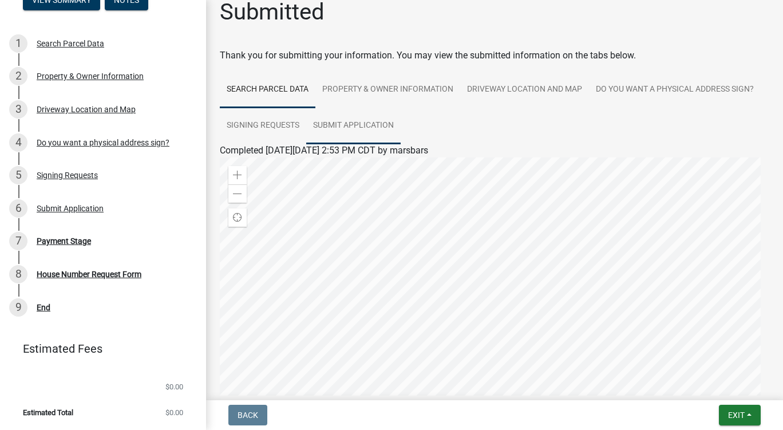
click at [401, 125] on link "Submit Application" at bounding box center [353, 126] width 94 height 37
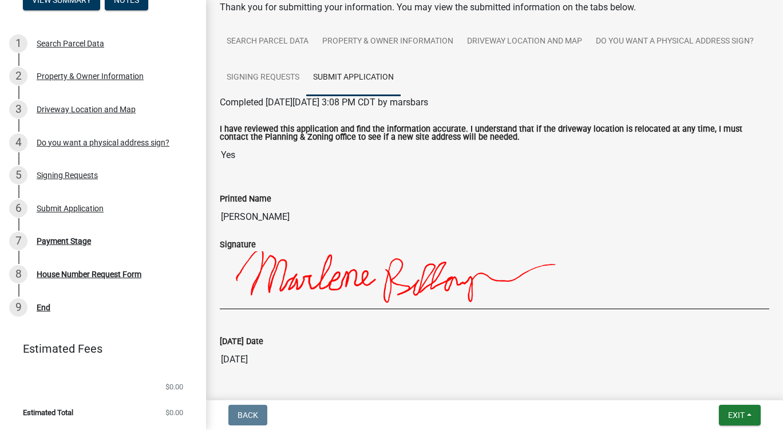
scroll to position [50, 0]
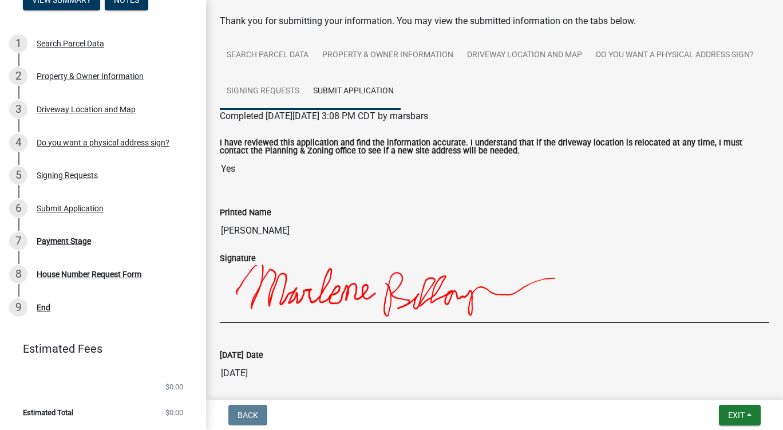
click at [306, 90] on link "Signing Requests" at bounding box center [263, 91] width 86 height 37
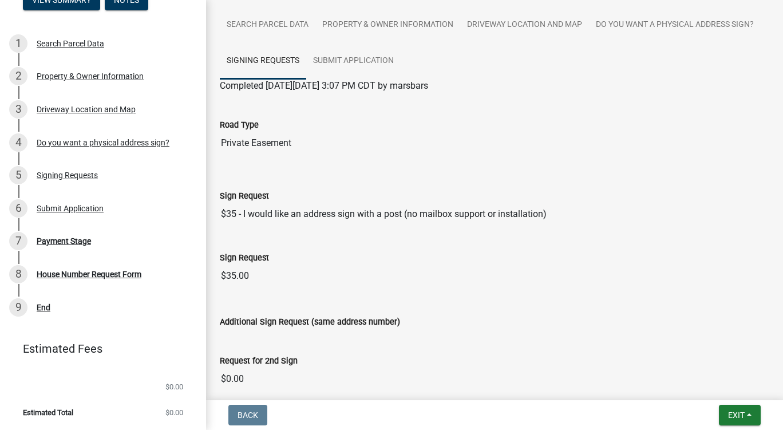
scroll to position [28, 0]
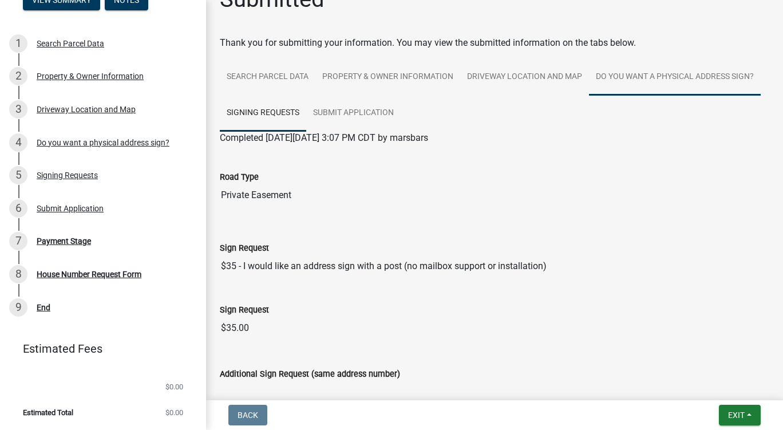
click at [589, 96] on link "Do you want a physical address sign?" at bounding box center [675, 77] width 172 height 37
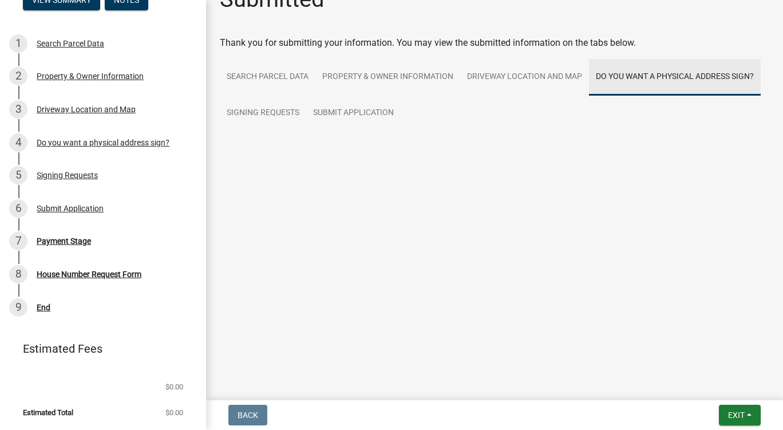
scroll to position [0, 0]
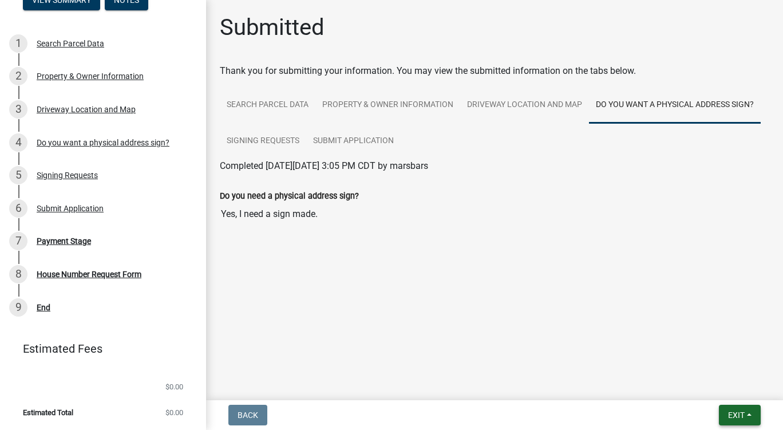
click at [743, 407] on button "Exit" at bounding box center [740, 415] width 42 height 21
click at [697, 382] on button "Save & Exit" at bounding box center [716, 385] width 92 height 27
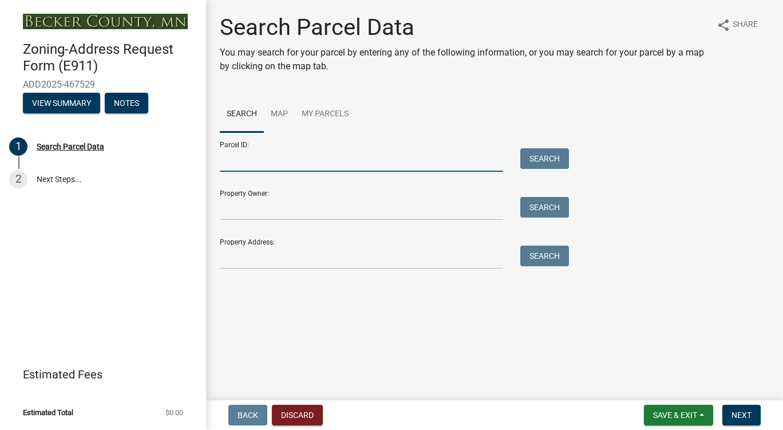
click at [331, 155] on input "Parcel ID:" at bounding box center [361, 159] width 283 height 23
type input "367016110"
click at [547, 152] on button "Search" at bounding box center [544, 158] width 49 height 21
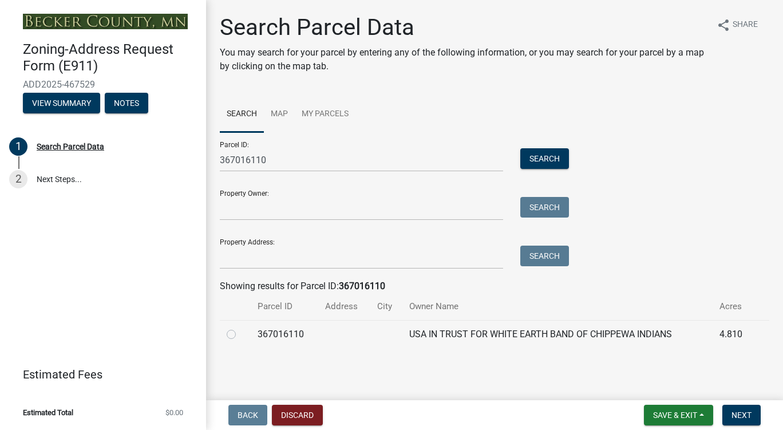
click at [240, 328] on label at bounding box center [240, 328] width 0 height 0
click at [240, 332] on input "radio" at bounding box center [243, 331] width 7 height 7
radio input "true"
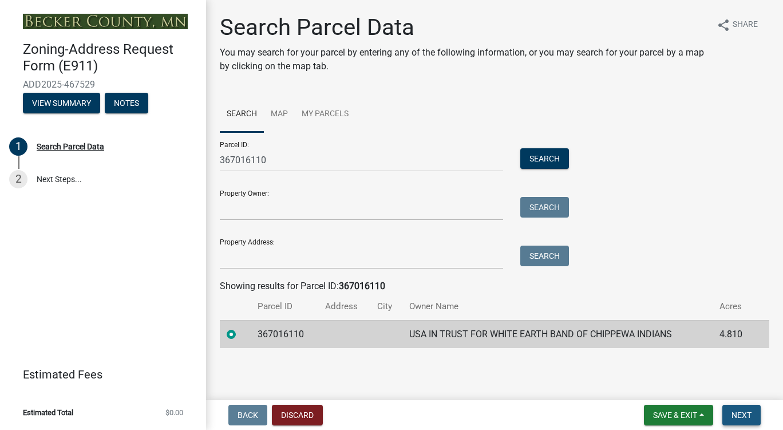
click at [739, 416] on span "Next" at bounding box center [742, 415] width 20 height 9
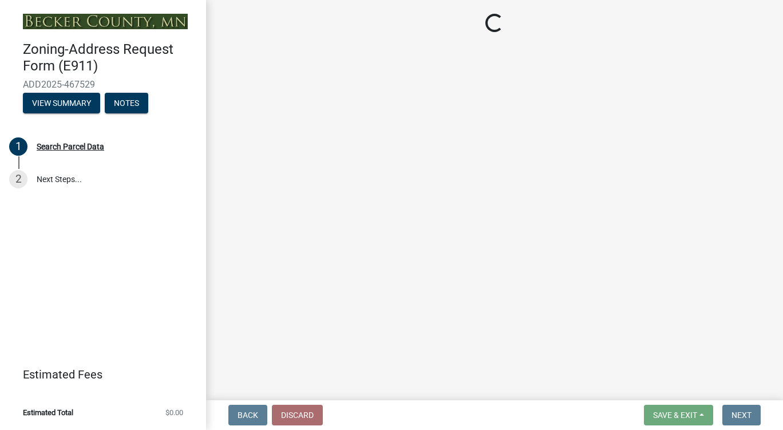
select select "46cbe7a2-a0f9-4dad-9a35-117cd0e9e6f7"
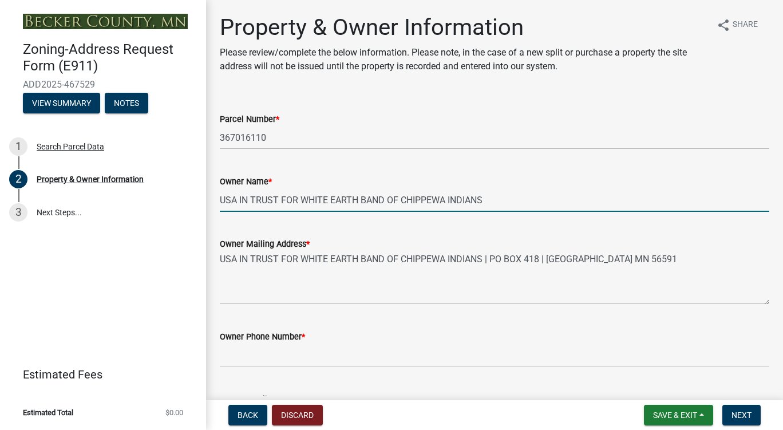
click at [499, 196] on input "USA IN TRUST FOR WHITE EARTH BAND OF CHIPPEWA INDIANS" at bounding box center [495, 199] width 550 height 23
type input "U"
type input "Lonnie Bellanger"
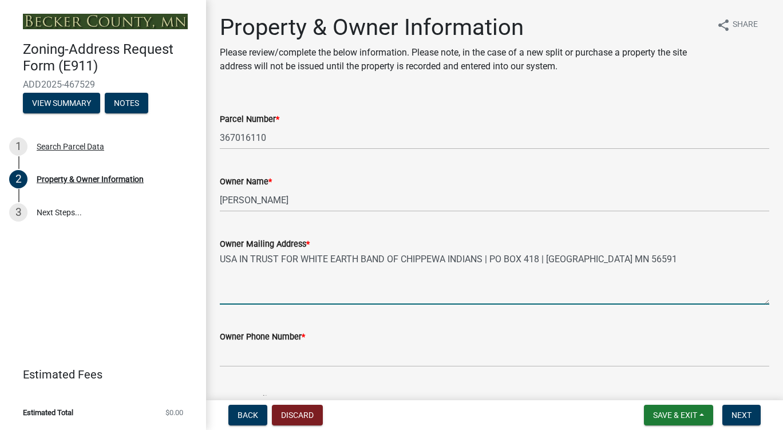
drag, startPoint x: 660, startPoint y: 271, endPoint x: 183, endPoint y: 290, distance: 477.9
click at [183, 290] on div "Zoning-Address Request Form (E911) ADD2025-467529 View Summary Notes 1 Search P…" at bounding box center [391, 215] width 783 height 430
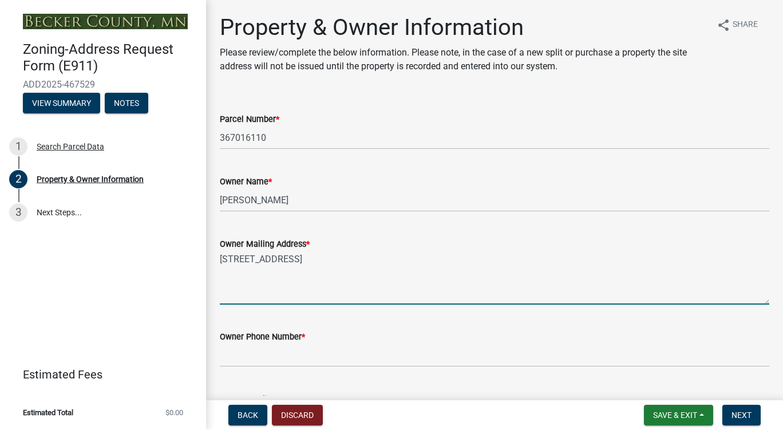
type textarea "20450 cty hwy 21 lot 10 Detroit Lakes MN 56501"
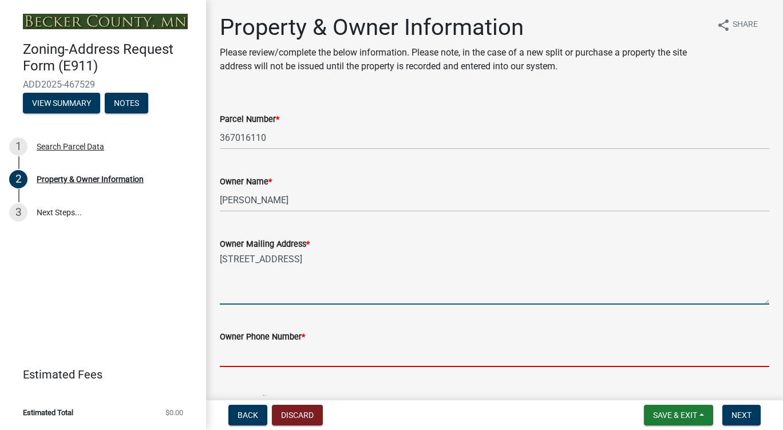
click at [283, 358] on input "Owner Phone Number *" at bounding box center [495, 355] width 550 height 23
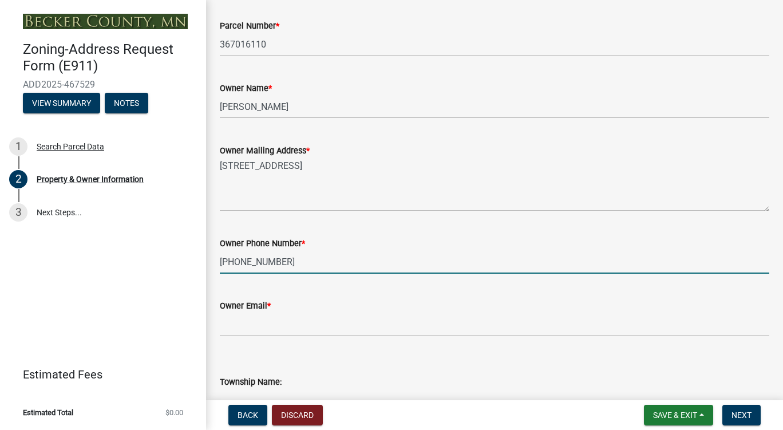
scroll to position [115, 0]
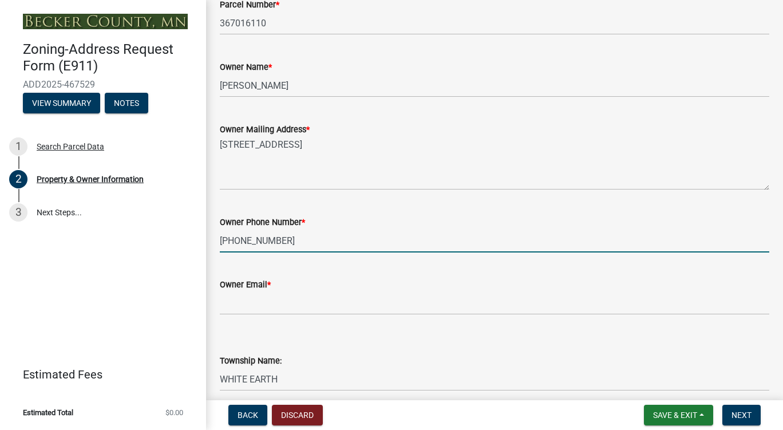
type input "218-850-0044"
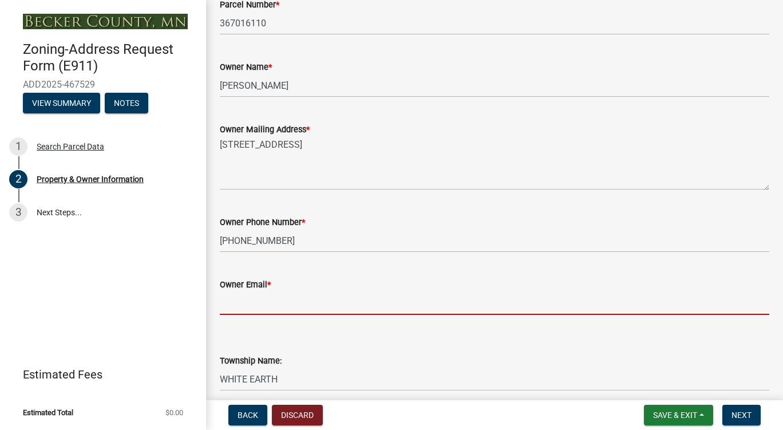
click at [318, 306] on input "Owner Email *" at bounding box center [495, 302] width 550 height 23
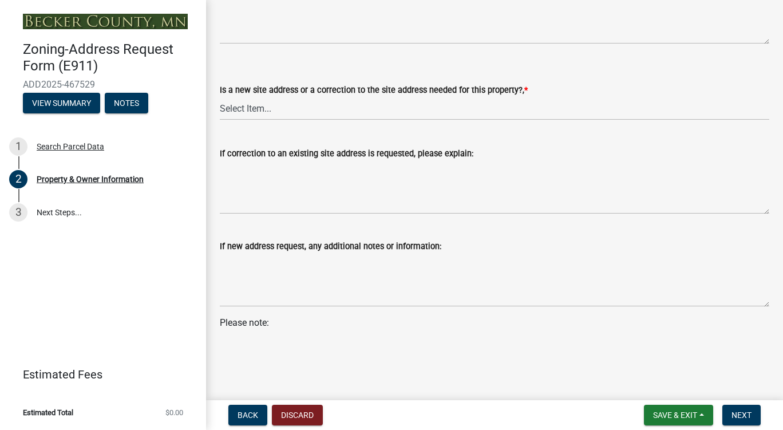
scroll to position [712, 0]
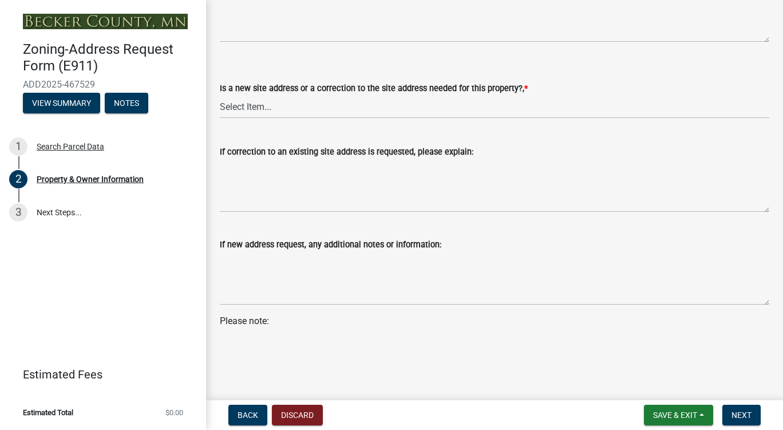
type input "bellangerlonnie@yahoo.com"
click at [293, 108] on select "Select Item... New Site Address Needed Correction to Site Address Needed I alre…" at bounding box center [495, 106] width 550 height 23
click at [220, 95] on select "Select Item... New Site Address Needed Correction to Site Address Needed I alre…" at bounding box center [495, 106] width 550 height 23
select select "089283cf-a855-4b61-bd43-ab3cb6f1e684"
click at [737, 411] on span "Next" at bounding box center [742, 415] width 20 height 9
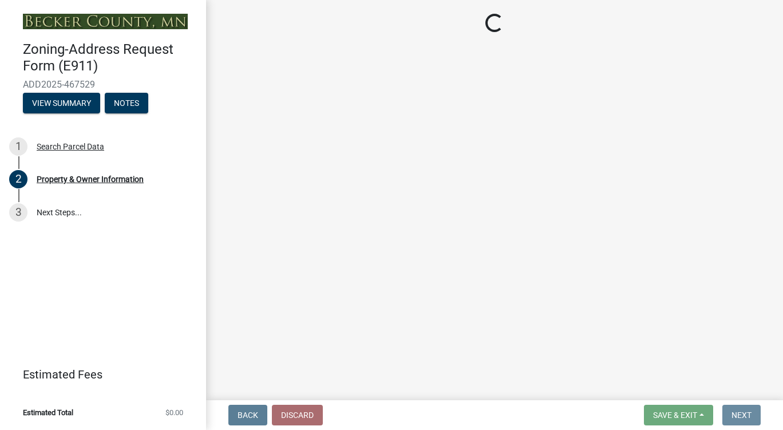
scroll to position [0, 0]
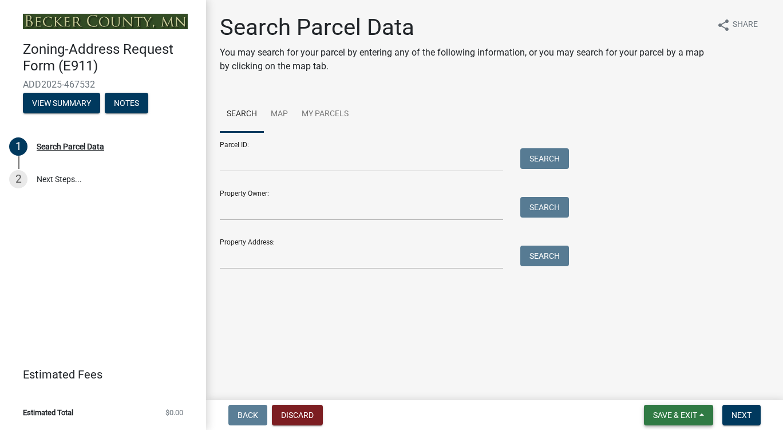
click at [697, 419] on span "Save & Exit" at bounding box center [675, 415] width 44 height 9
click at [62, 105] on button "View Summary" at bounding box center [61, 103] width 77 height 21
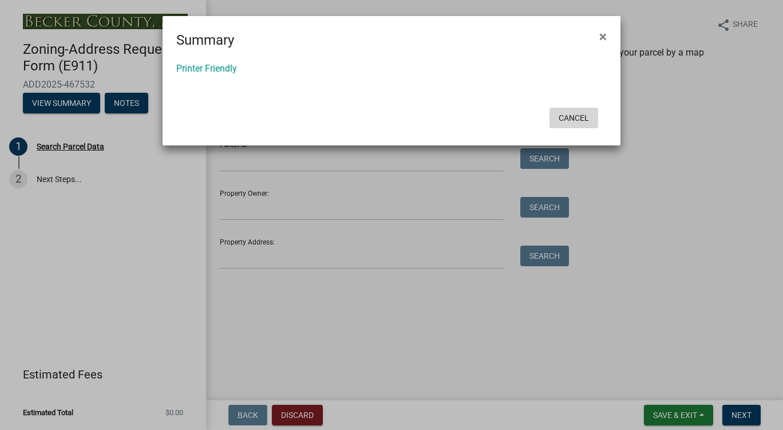
click at [581, 121] on button "Cancel" at bounding box center [574, 118] width 49 height 21
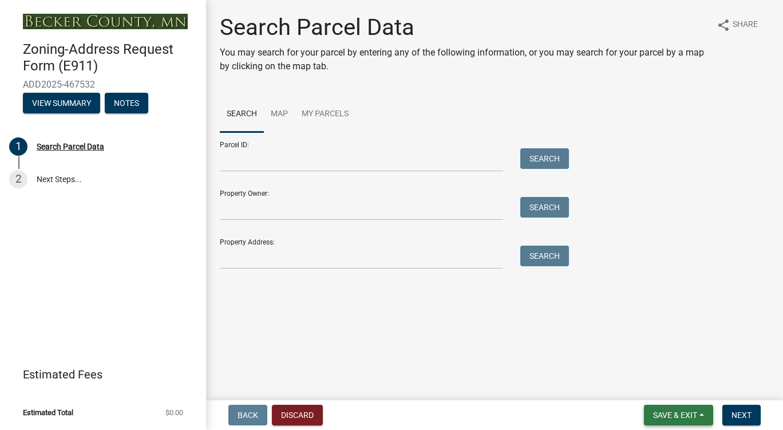
click at [663, 420] on button "Save & Exit" at bounding box center [678, 415] width 69 height 21
click at [665, 392] on button "Save & Exit" at bounding box center [668, 385] width 92 height 27
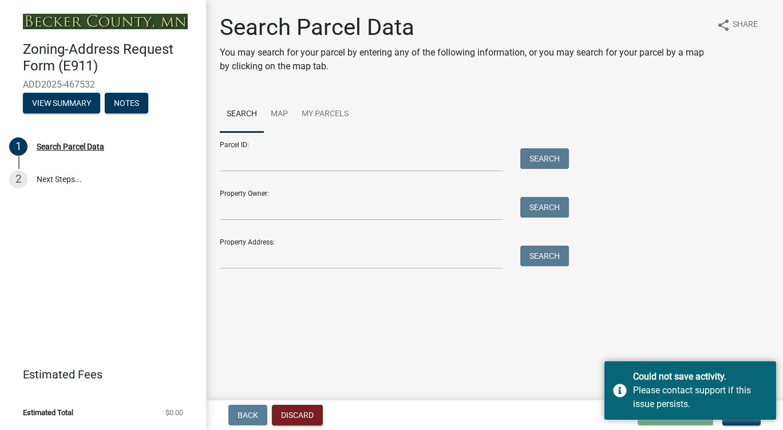
click at [582, 376] on main "Search Parcel Data You may search for your parcel by entering any of the follow…" at bounding box center [494, 198] width 577 height 396
click at [546, 407] on div "Back Discard Loading... Save Save & Exit Next" at bounding box center [494, 415] width 559 height 21
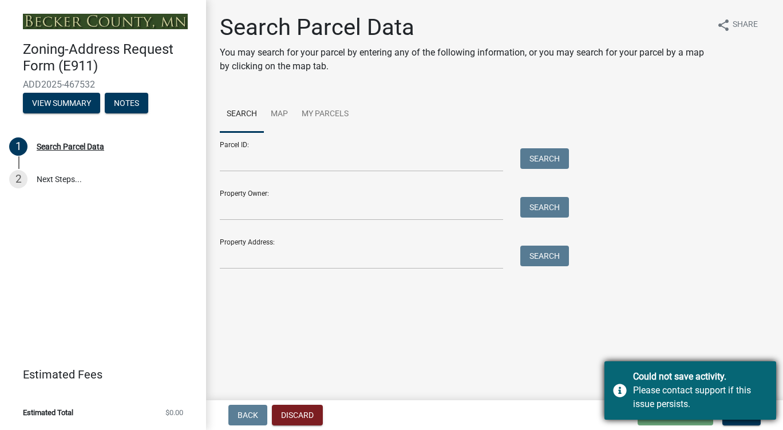
click at [616, 386] on div "Could not save activity. Please contact support if this issue persists." at bounding box center [691, 390] width 172 height 58
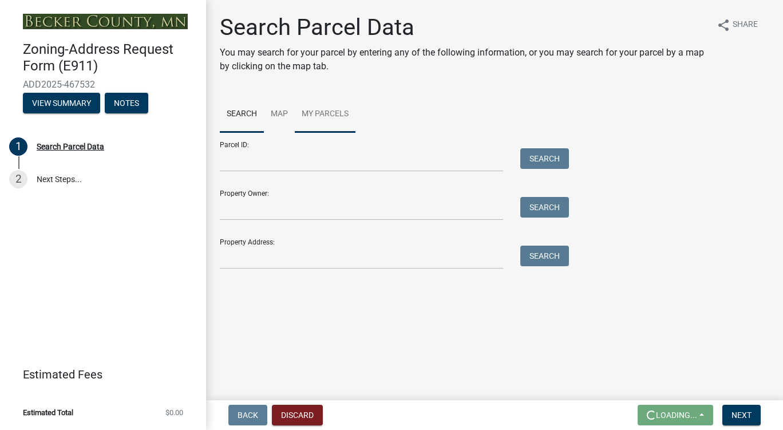
click at [353, 108] on link "My Parcels" at bounding box center [325, 114] width 61 height 37
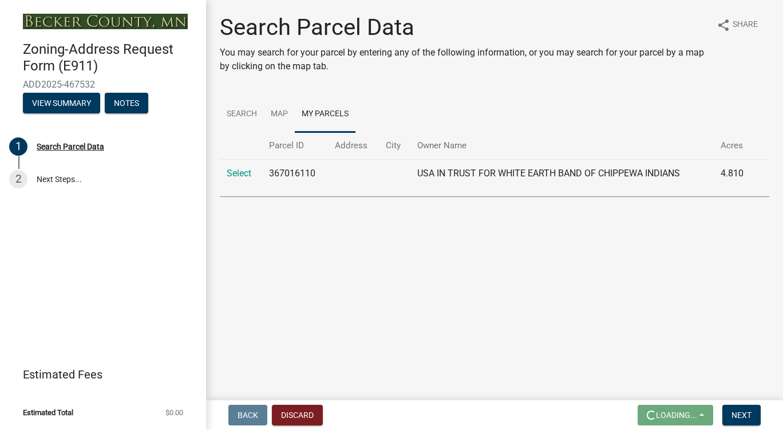
click at [355, 173] on td at bounding box center [353, 173] width 51 height 28
click at [247, 177] on link "Select" at bounding box center [239, 173] width 25 height 11
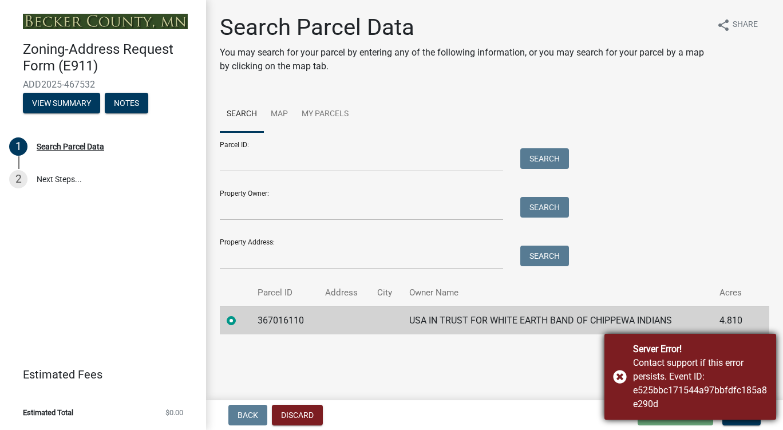
click at [625, 377] on div "Server Error! Contact support if this error persists. Event ID: e525bbc171544a9…" at bounding box center [691, 377] width 172 height 86
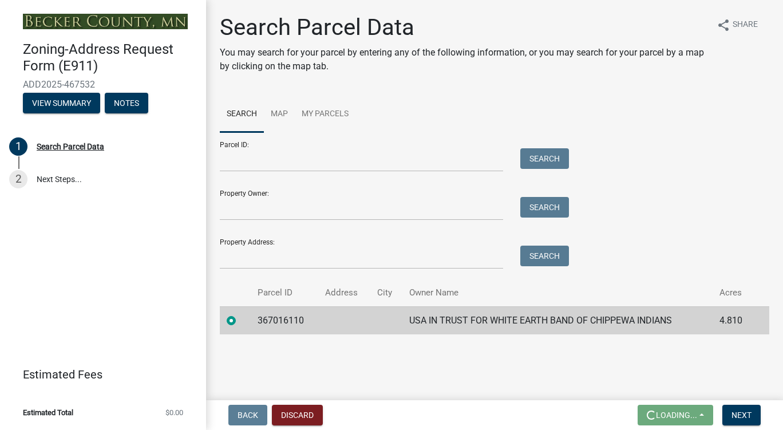
click at [719, 414] on form "Loading... Save Save & Exit Next" at bounding box center [699, 415] width 132 height 21
click at [727, 414] on button "Next" at bounding box center [742, 415] width 38 height 21
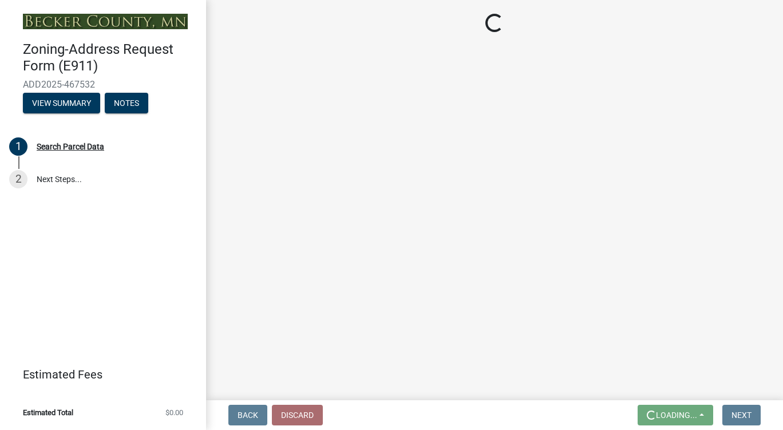
select select "46cbe7a2-a0f9-4dad-9a35-117cd0e9e6f7"
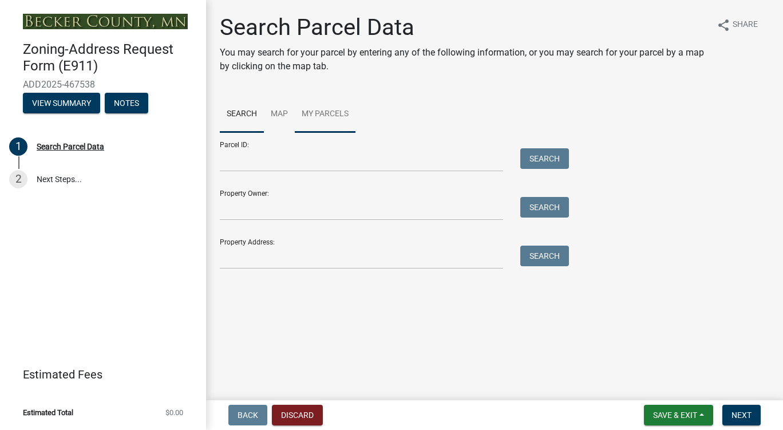
click at [302, 114] on link "My Parcels" at bounding box center [325, 114] width 61 height 37
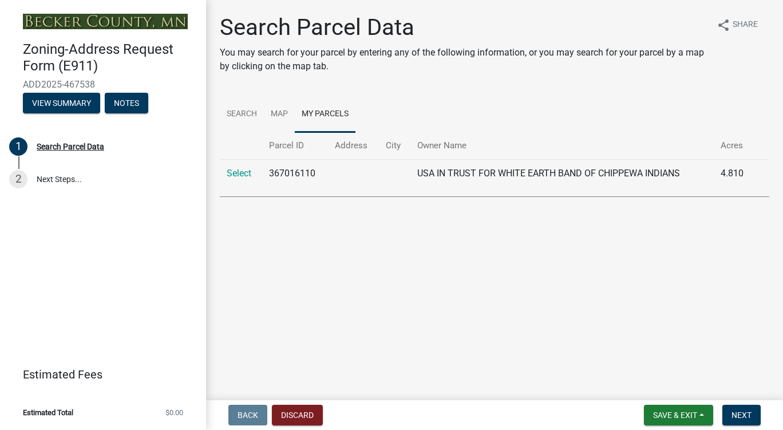
click at [291, 177] on td "367016110" at bounding box center [295, 173] width 66 height 28
